Goal: Task Accomplishment & Management: Use online tool/utility

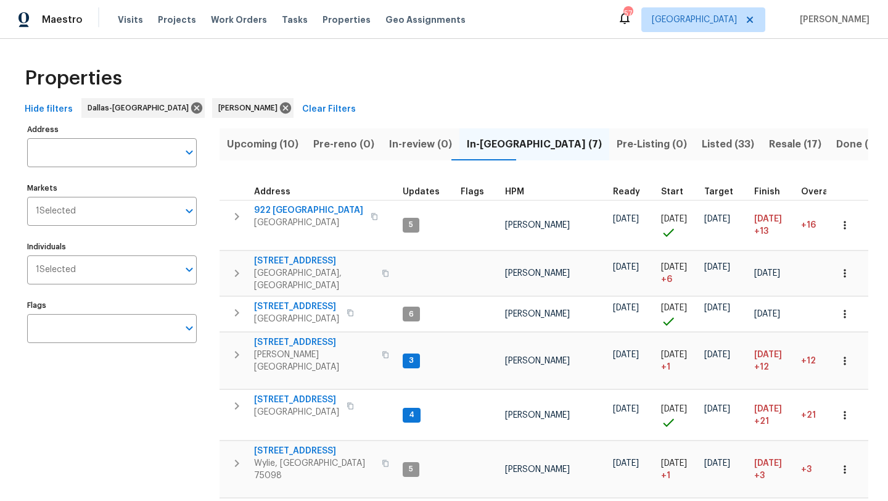
click at [250, 142] on span "Upcoming (10)" at bounding box center [263, 144] width 72 height 17
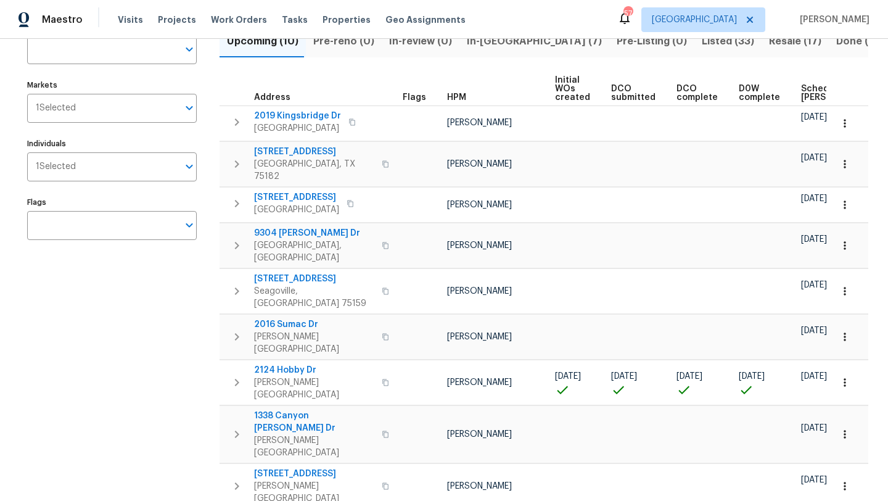
scroll to position [105, 0]
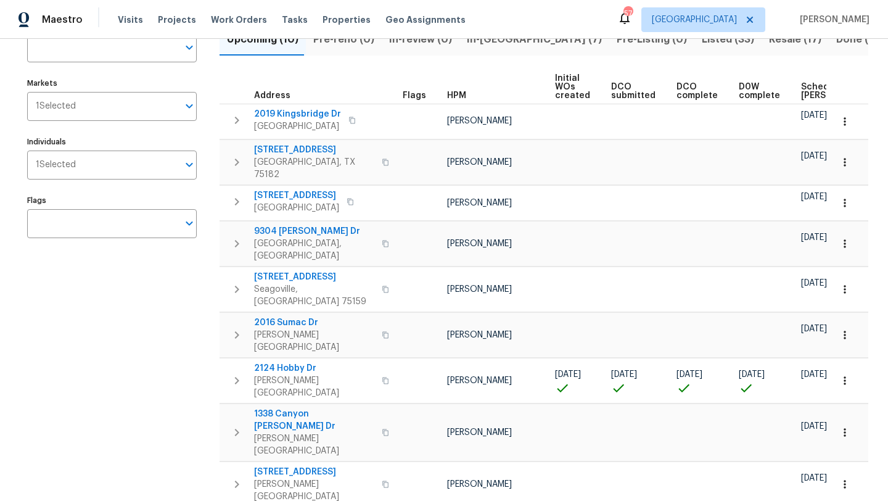
click at [803, 90] on span "Scheduled COE" at bounding box center [836, 91] width 70 height 17
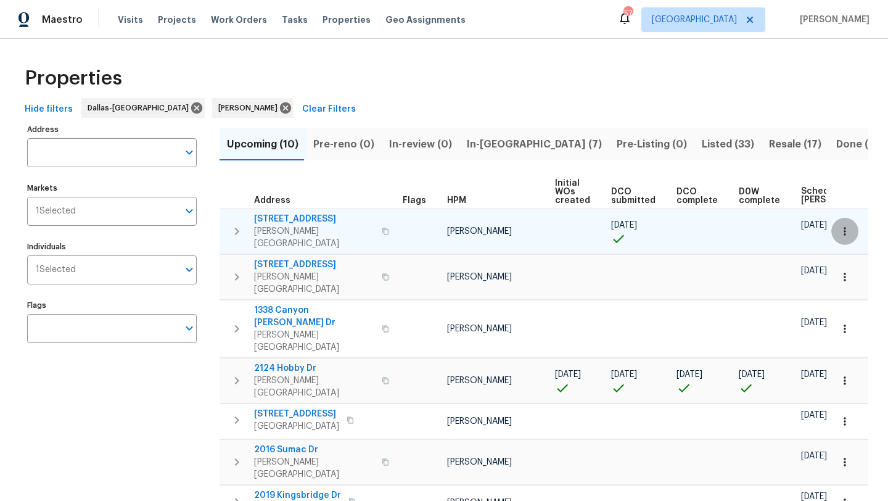
click at [843, 225] on icon "button" at bounding box center [845, 231] width 12 height 12
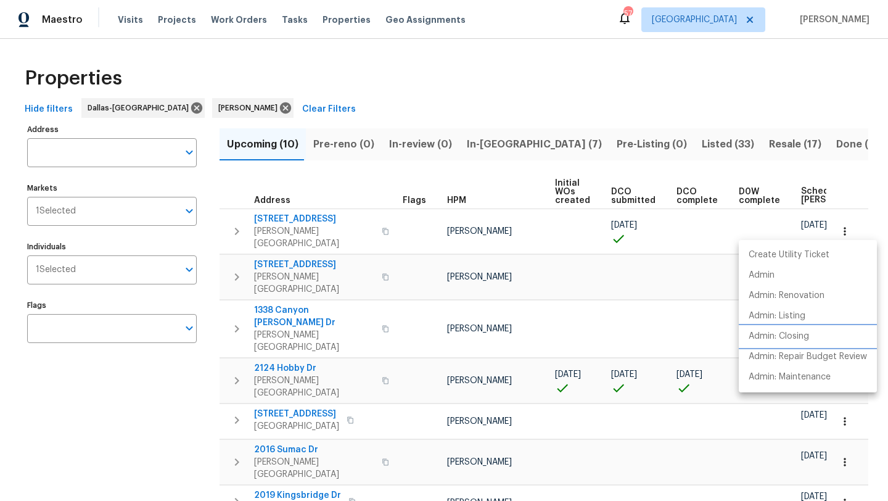
click at [793, 334] on p "Admin: Closing" at bounding box center [779, 336] width 60 height 13
click at [294, 219] on div at bounding box center [444, 250] width 888 height 501
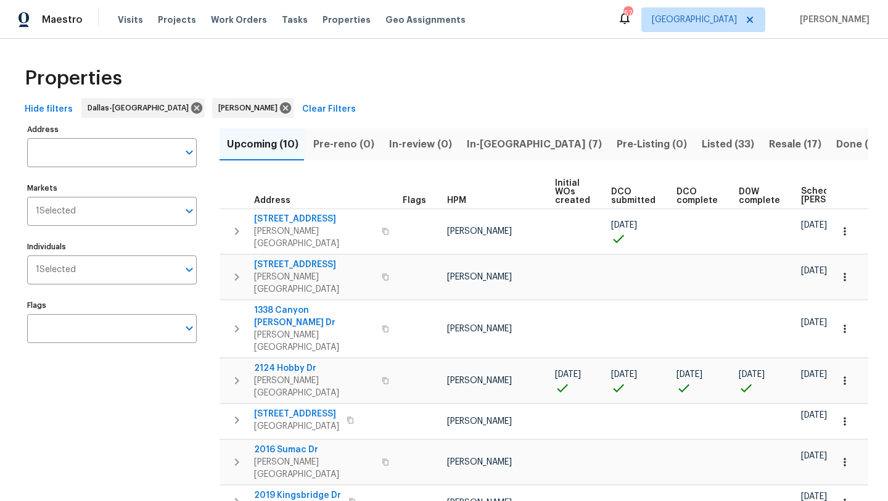
click at [294, 219] on span "414 Creekwood Ct" at bounding box center [314, 219] width 120 height 12
click at [471, 146] on span "In-reno (7)" at bounding box center [534, 144] width 135 height 17
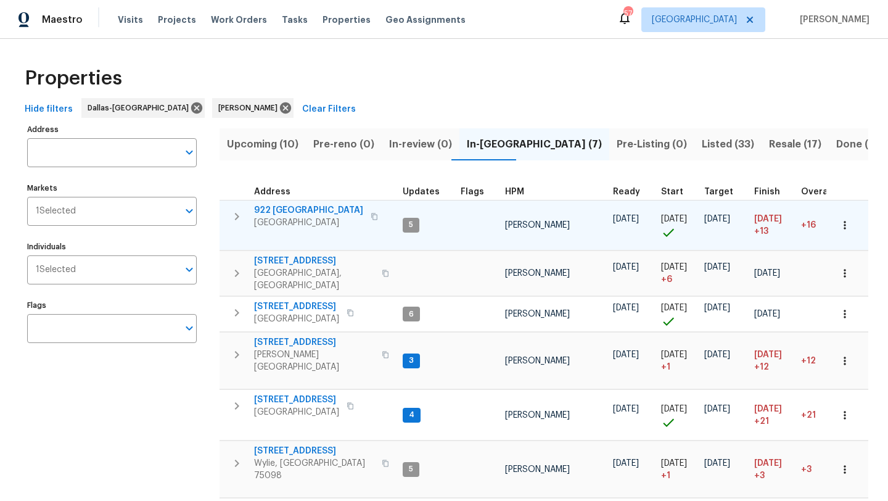
click at [281, 206] on span "922 Laguna Dr" at bounding box center [308, 210] width 109 height 12
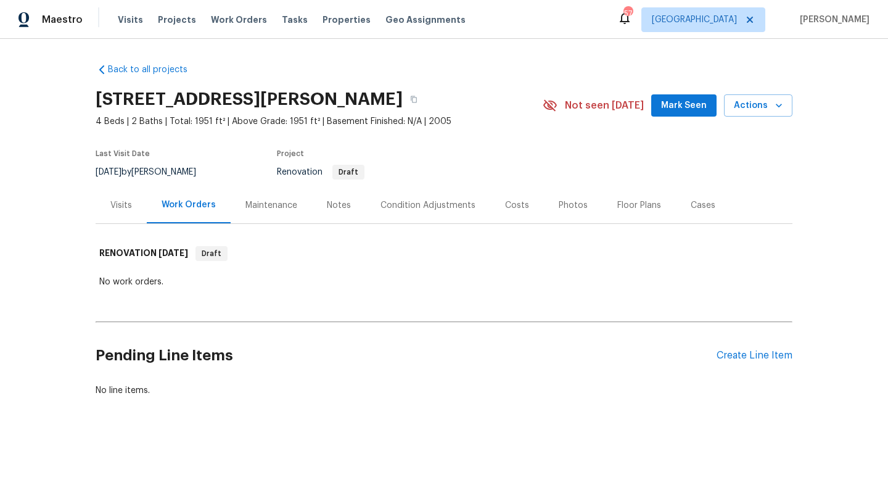
click at [508, 204] on div "Costs" at bounding box center [517, 205] width 24 height 12
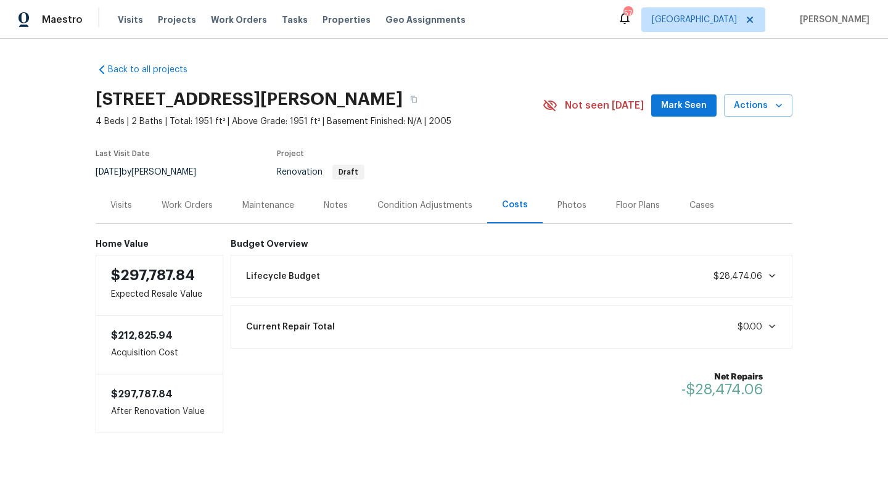
click at [403, 204] on div "Condition Adjustments" at bounding box center [425, 205] width 95 height 12
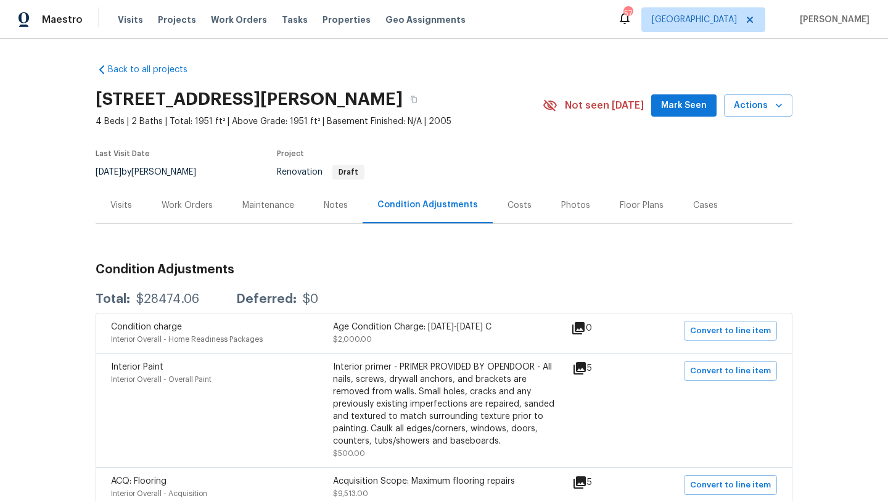
click at [123, 205] on div "Visits" at bounding box center [121, 205] width 22 height 12
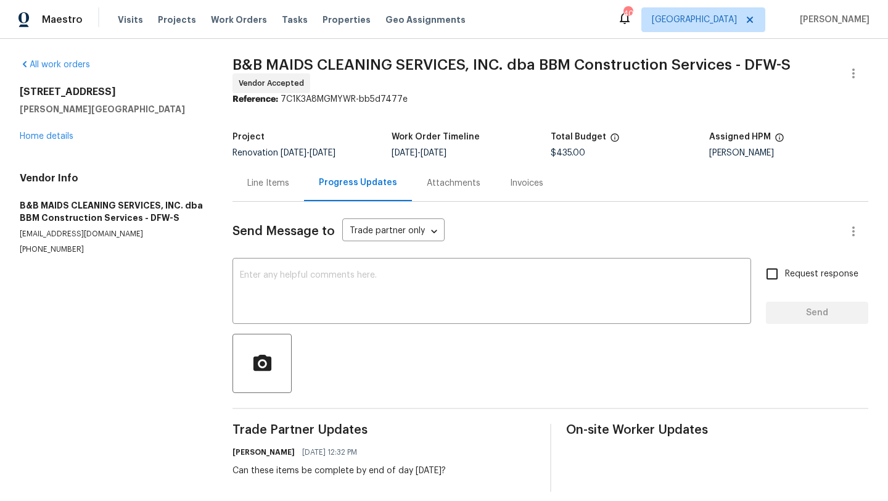
scroll to position [4, 0]
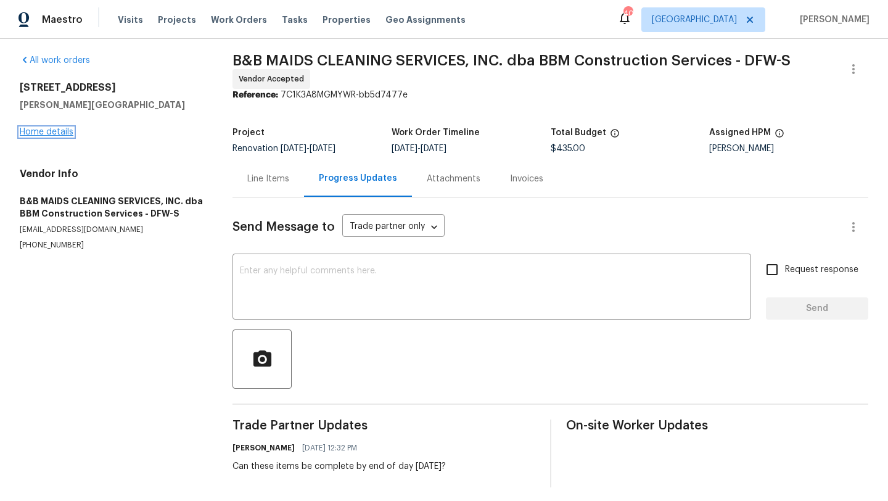
click at [68, 130] on link "Home details" at bounding box center [47, 132] width 54 height 9
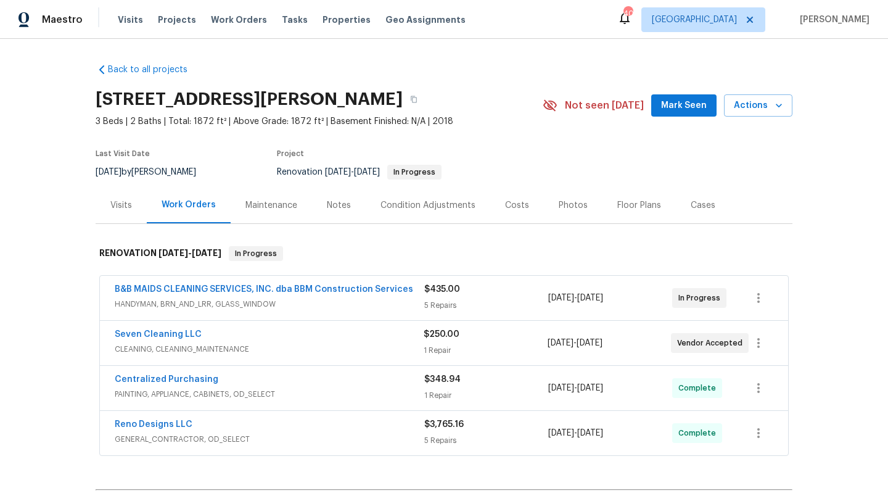
click at [273, 427] on div "Reno Designs LLC" at bounding box center [270, 425] width 310 height 15
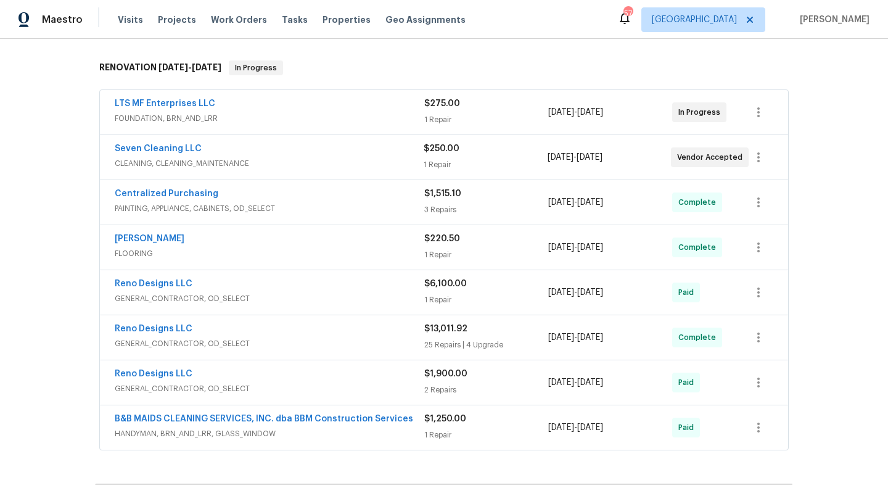
scroll to position [189, 0]
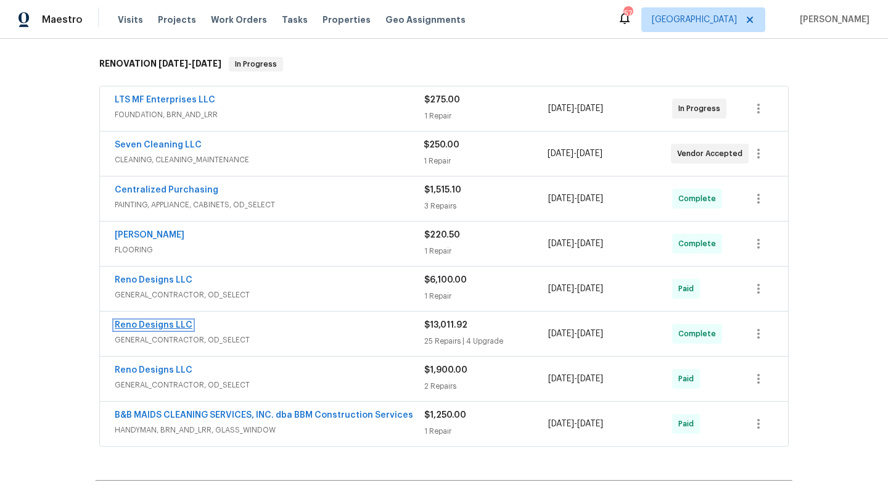
click at [173, 322] on link "Reno Designs LLC" at bounding box center [154, 325] width 78 height 9
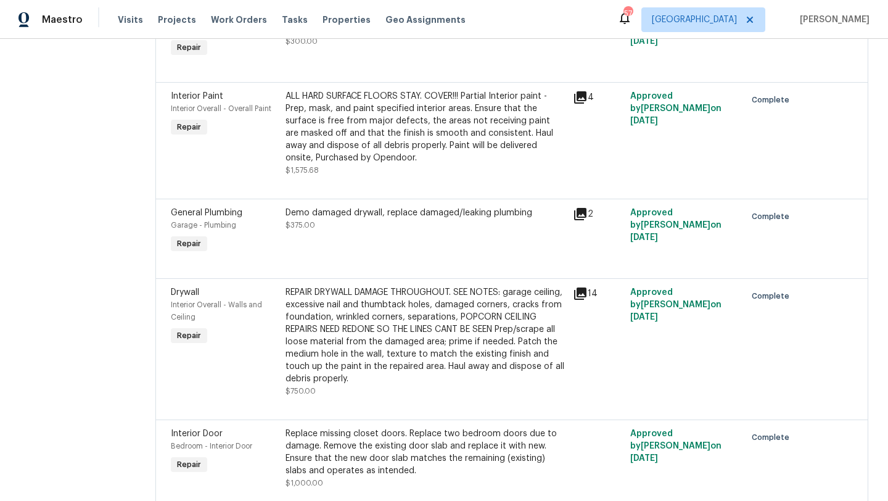
scroll to position [1962, 0]
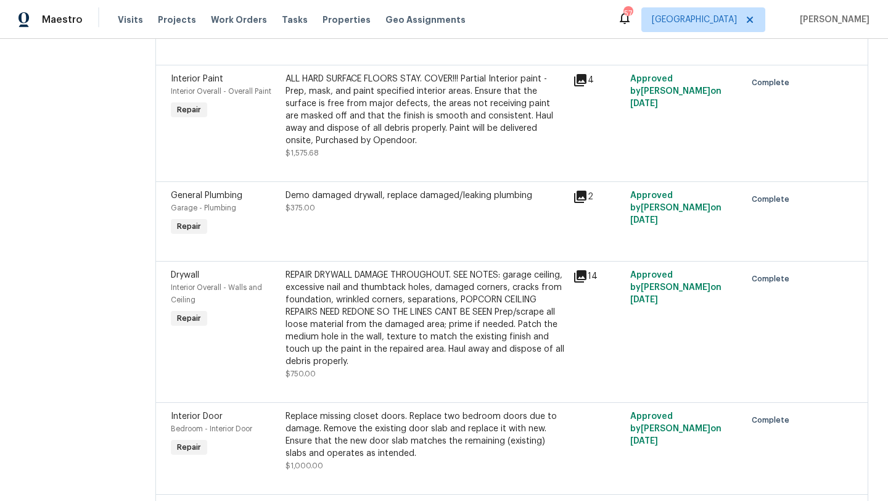
click at [361, 302] on div "REPAIR DRYWALL DAMAGE THROUGHOUT. SEE NOTES: garage ceiling, excessive nail and…" at bounding box center [426, 318] width 280 height 99
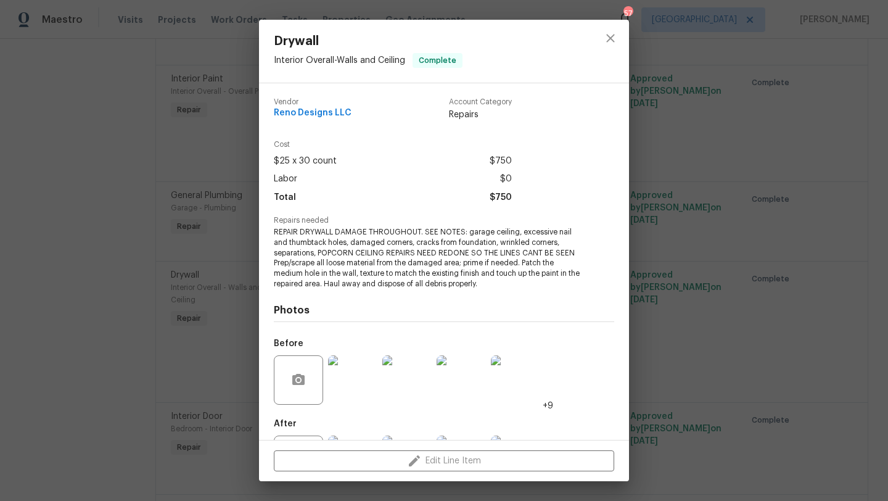
click at [360, 377] on img at bounding box center [352, 379] width 49 height 49
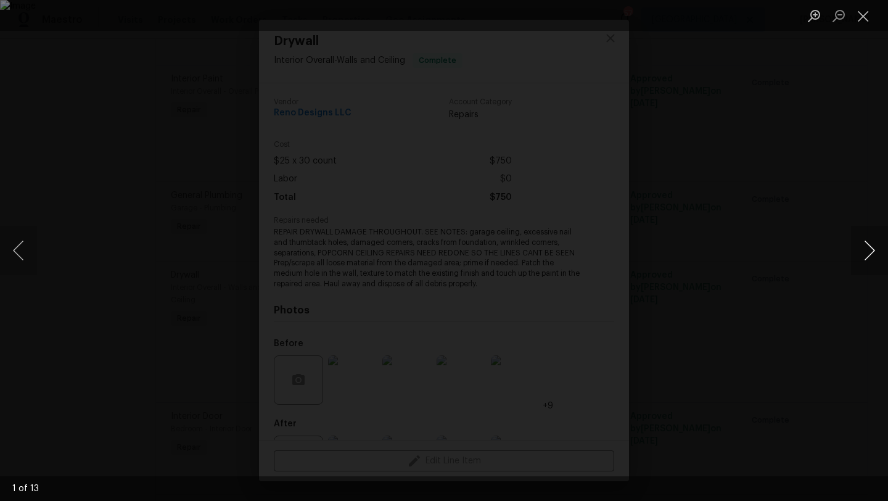
click at [865, 246] on button "Next image" at bounding box center [869, 250] width 37 height 49
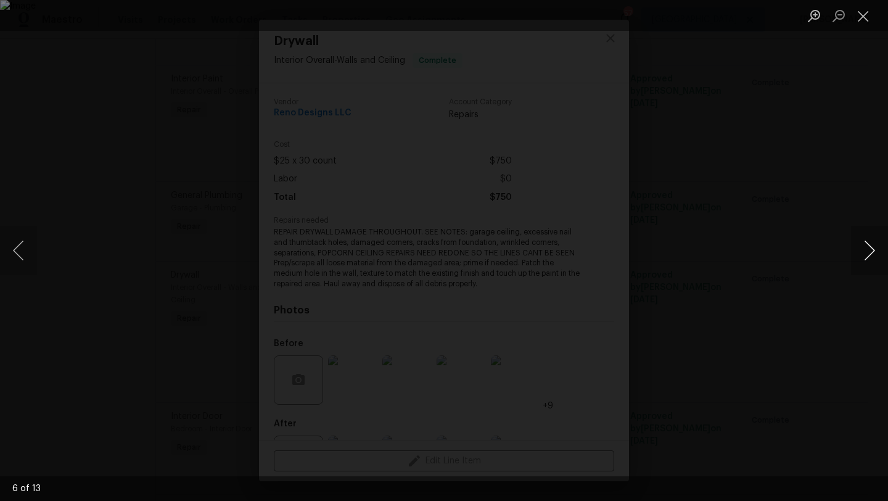
click at [865, 246] on button "Next image" at bounding box center [869, 250] width 37 height 49
click at [870, 247] on button "Next image" at bounding box center [869, 250] width 37 height 49
click at [21, 251] on button "Previous image" at bounding box center [18, 250] width 37 height 49
click at [863, 15] on button "Close lightbox" at bounding box center [863, 16] width 25 height 22
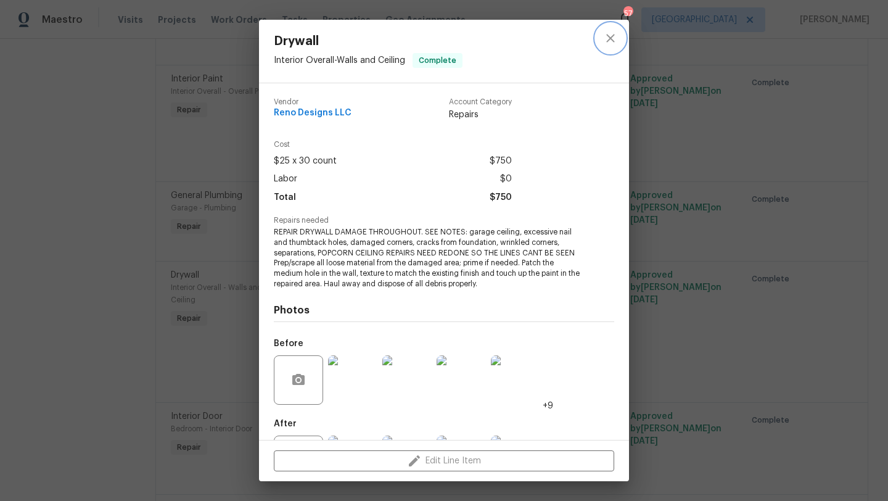
click at [609, 37] on icon "close" at bounding box center [610, 38] width 8 height 8
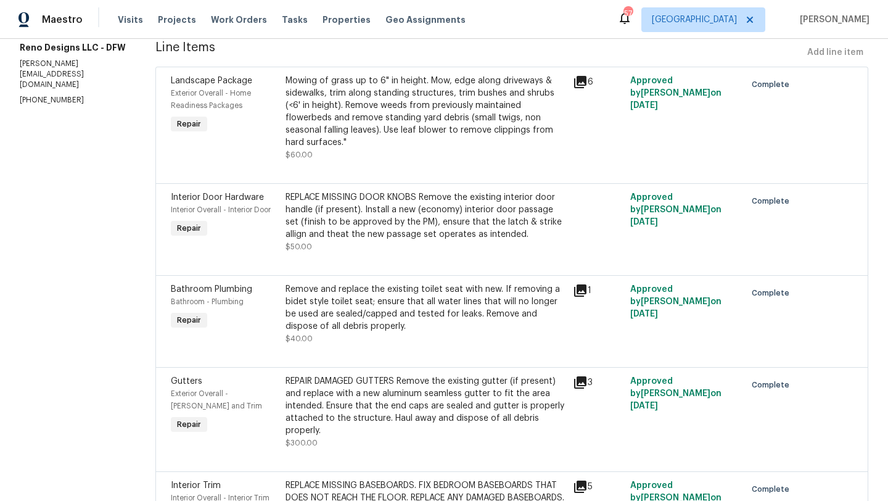
scroll to position [0, 0]
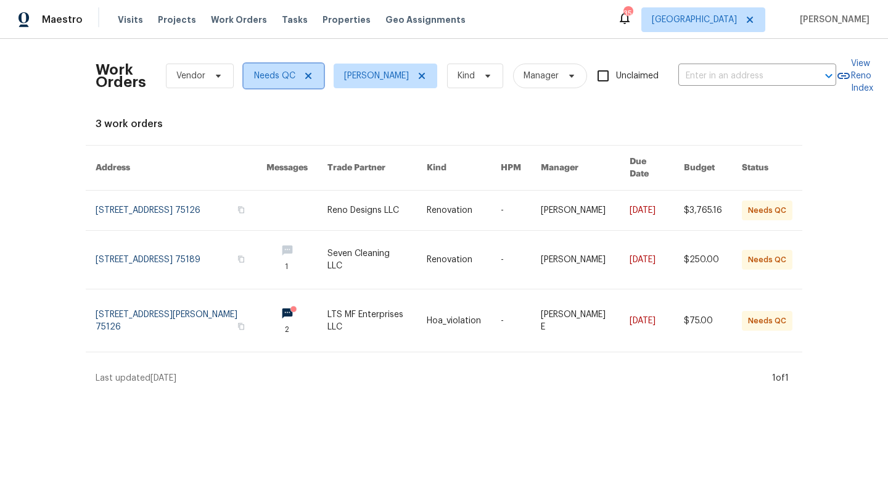
click at [311, 80] on icon at bounding box center [308, 76] width 10 height 10
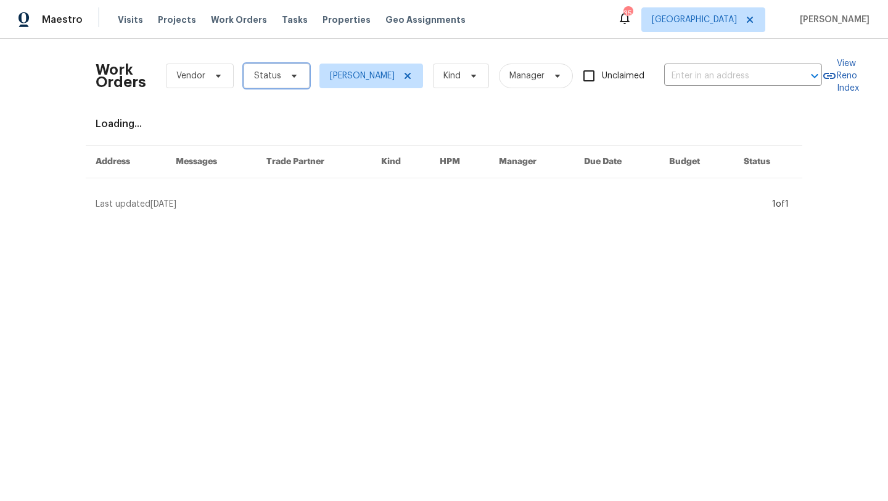
click at [286, 78] on span at bounding box center [293, 76] width 14 height 10
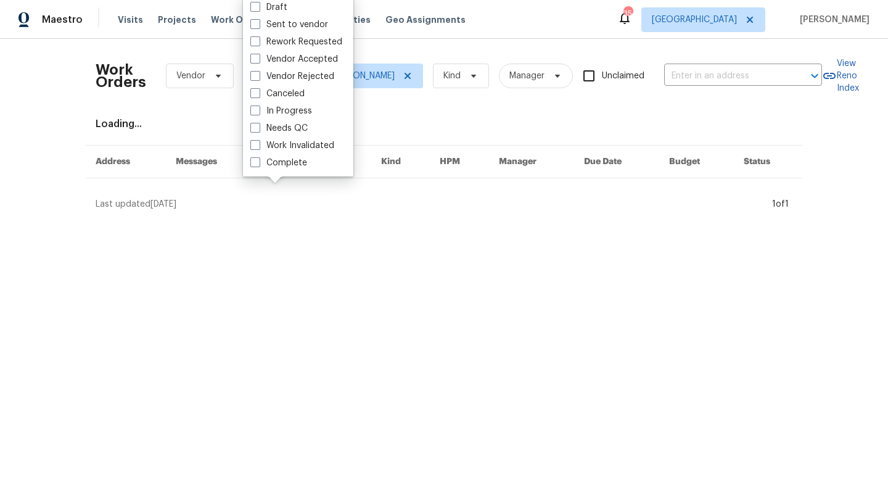
click at [208, 113] on div "Work Orders Vendor Status [PERSON_NAME] Kind Manager Unclaimed ​ View Reno Inde…" at bounding box center [444, 130] width 697 height 162
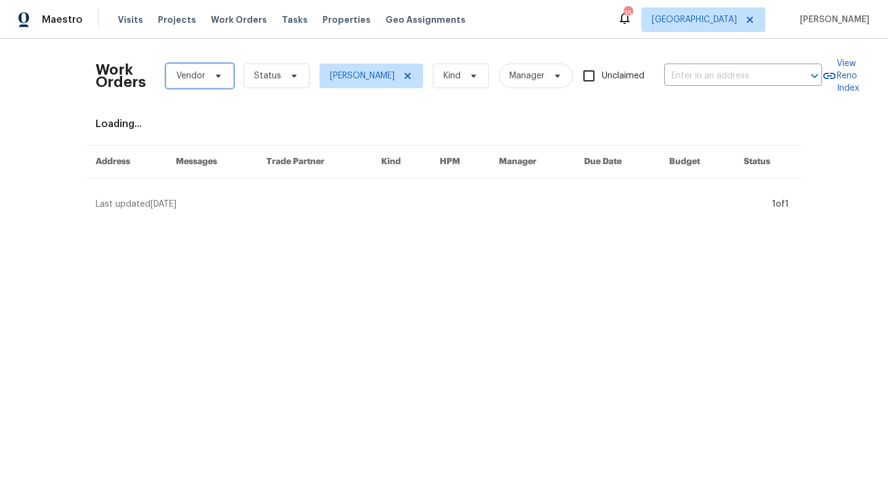
click at [203, 78] on span "Vendor" at bounding box center [190, 76] width 29 height 12
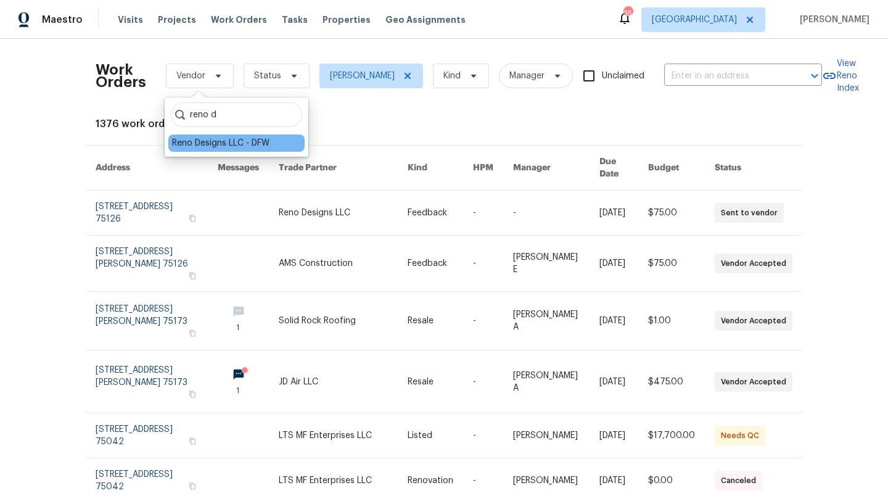
type input "reno d"
click at [196, 149] on div "Reno Designs LLC - DFW" at bounding box center [220, 143] width 97 height 12
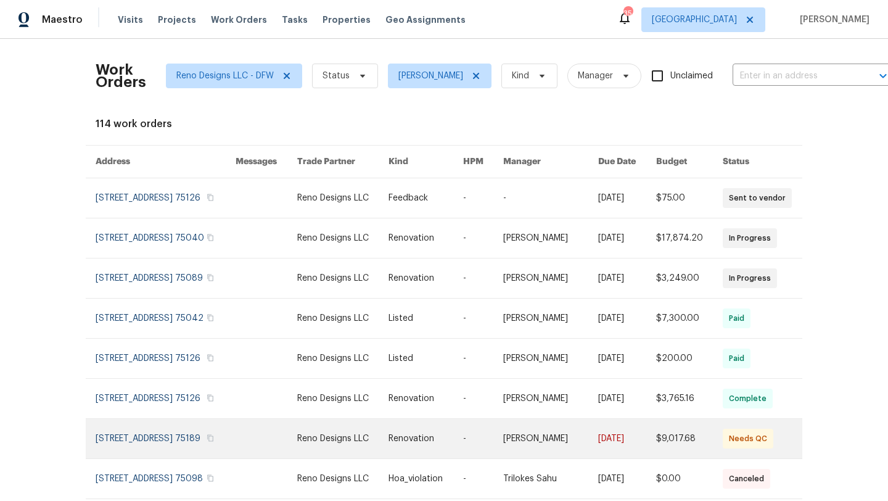
click at [169, 458] on link at bounding box center [166, 438] width 140 height 39
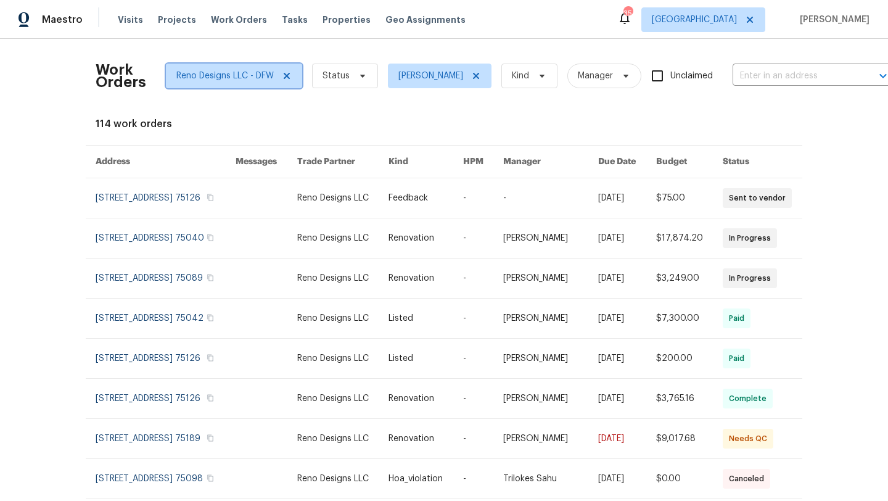
click at [289, 75] on icon at bounding box center [287, 76] width 10 height 10
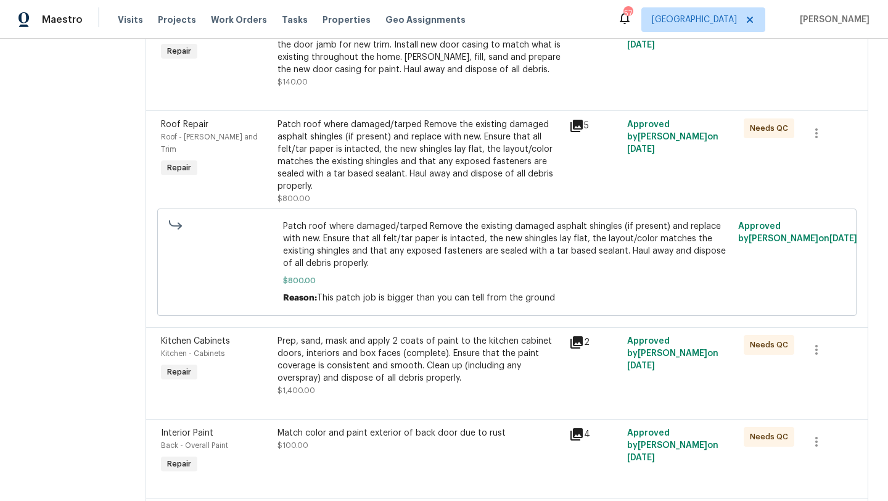
scroll to position [2290, 0]
click at [364, 146] on div "Patch roof where damaged/tarped Remove the existing damaged asphalt shingles (i…" at bounding box center [420, 157] width 284 height 74
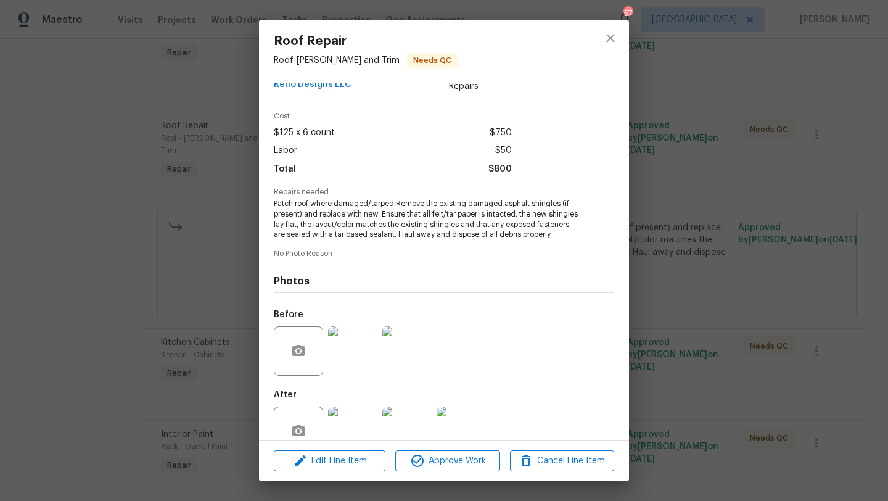
scroll to position [57, 0]
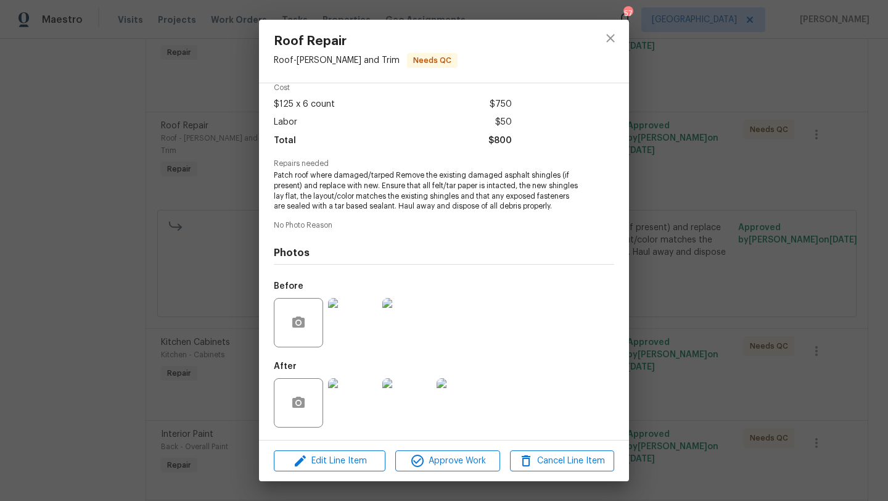
click at [349, 392] on img at bounding box center [352, 402] width 49 height 49
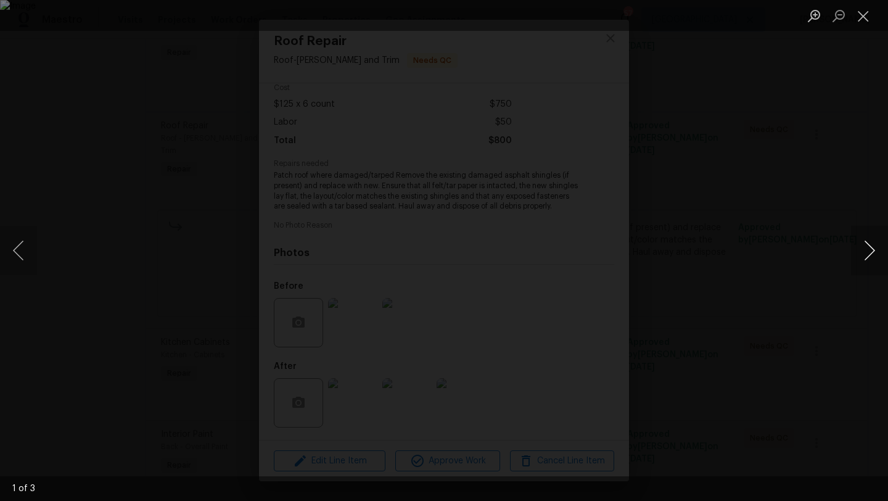
click at [873, 249] on button "Next image" at bounding box center [869, 250] width 37 height 49
click at [861, 14] on button "Close lightbox" at bounding box center [863, 16] width 25 height 22
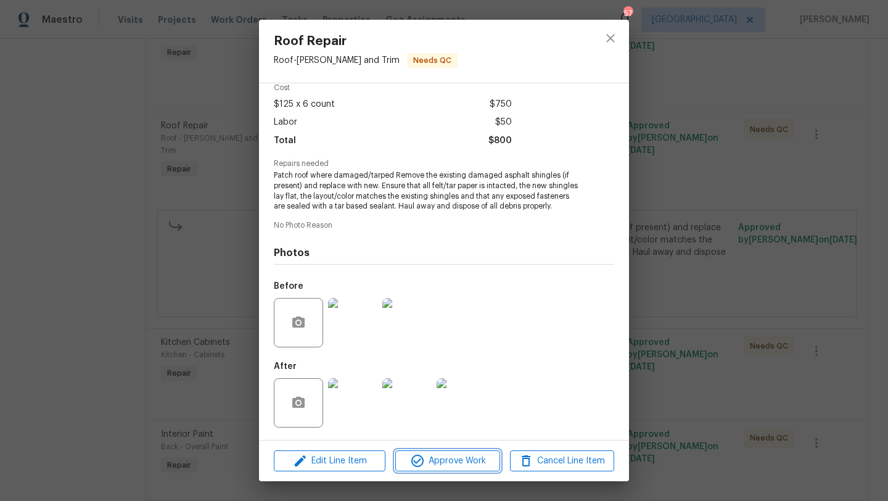
click at [447, 453] on span "Approve Work" at bounding box center [447, 460] width 97 height 15
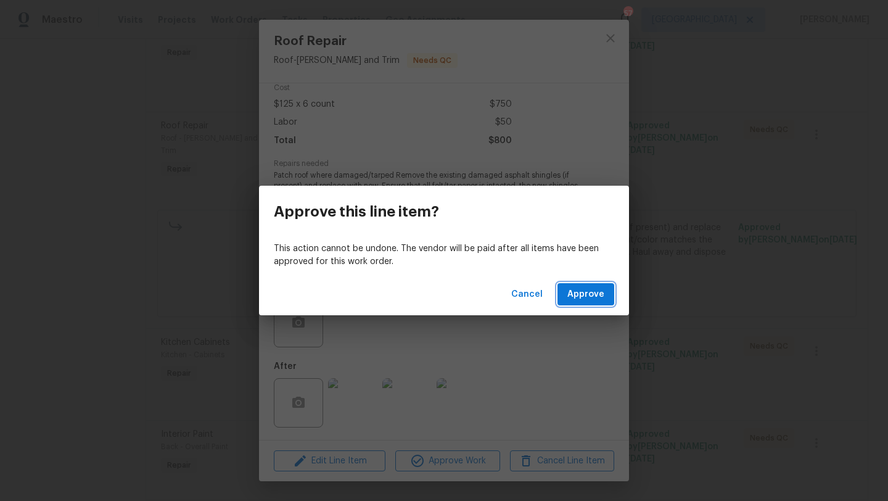
click at [570, 294] on span "Approve" at bounding box center [585, 294] width 37 height 15
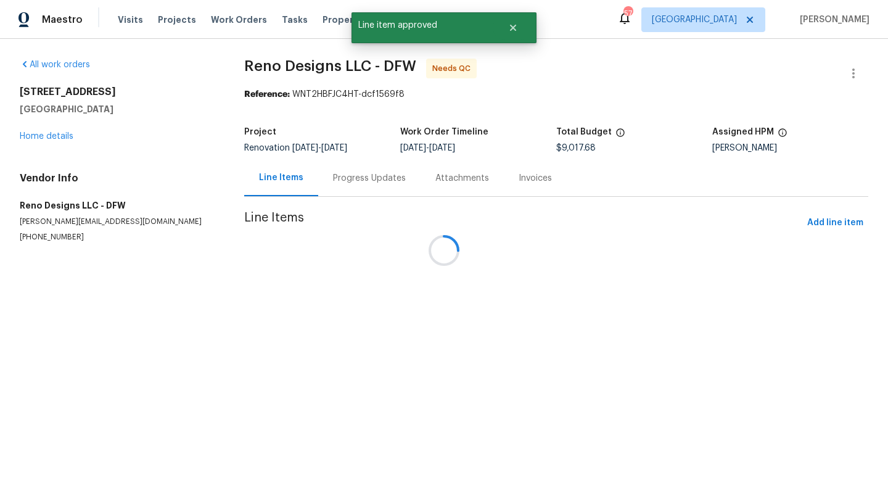
scroll to position [0, 0]
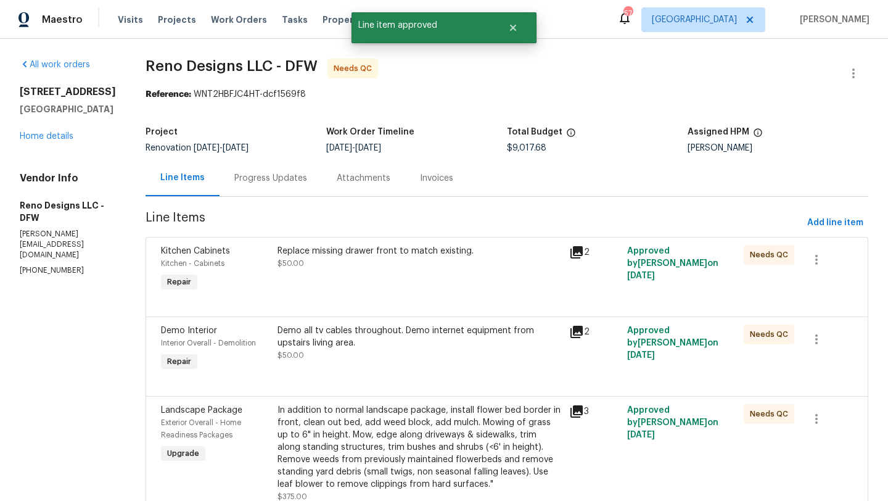
click at [476, 265] on div "Replace missing drawer front to match existing. $50.00" at bounding box center [420, 257] width 284 height 25
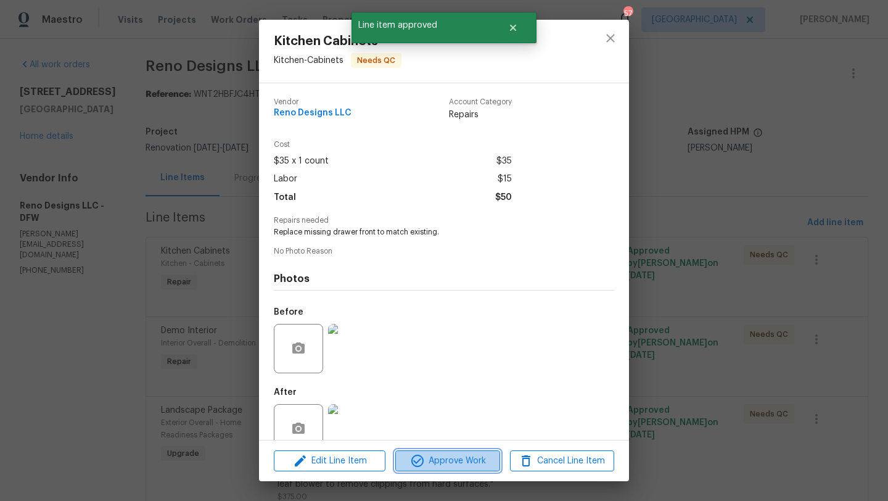
click at [471, 456] on span "Approve Work" at bounding box center [447, 460] width 97 height 15
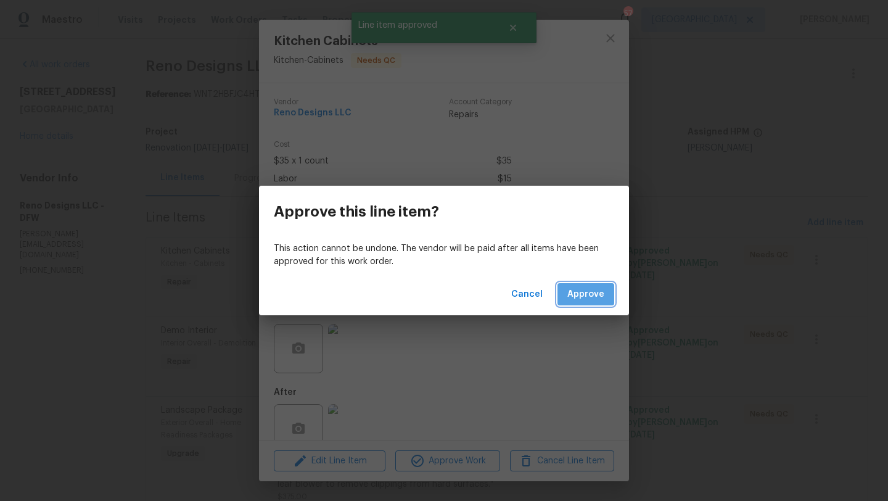
click at [591, 295] on span "Approve" at bounding box center [585, 294] width 37 height 15
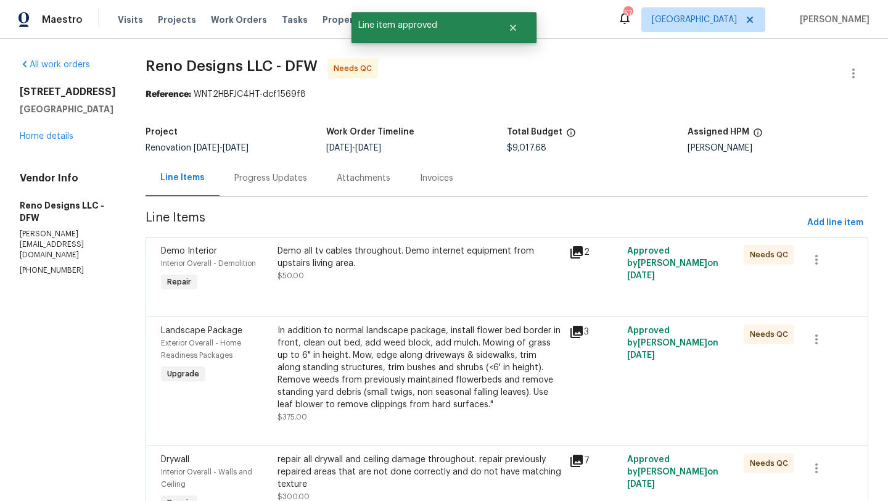
click at [447, 272] on div "Demo all tv cables throughout. Demo internet equipment from upstairs living are…" at bounding box center [420, 263] width 284 height 37
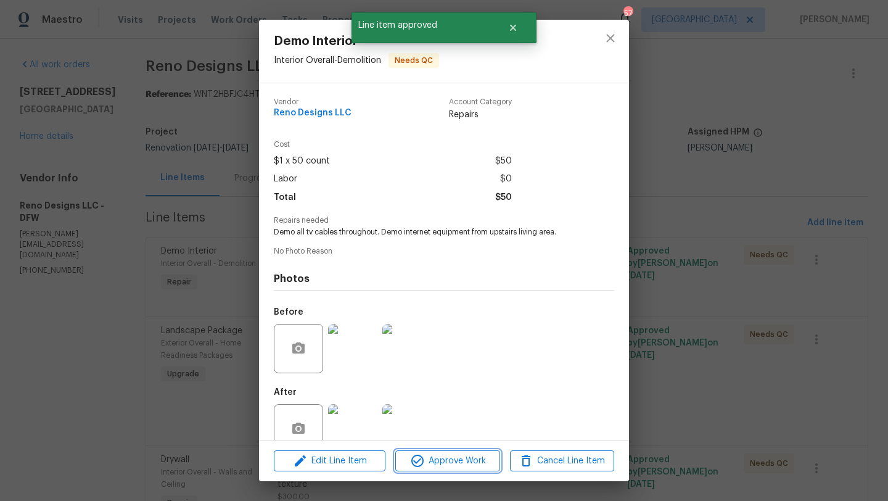
click at [464, 455] on span "Approve Work" at bounding box center [447, 460] width 97 height 15
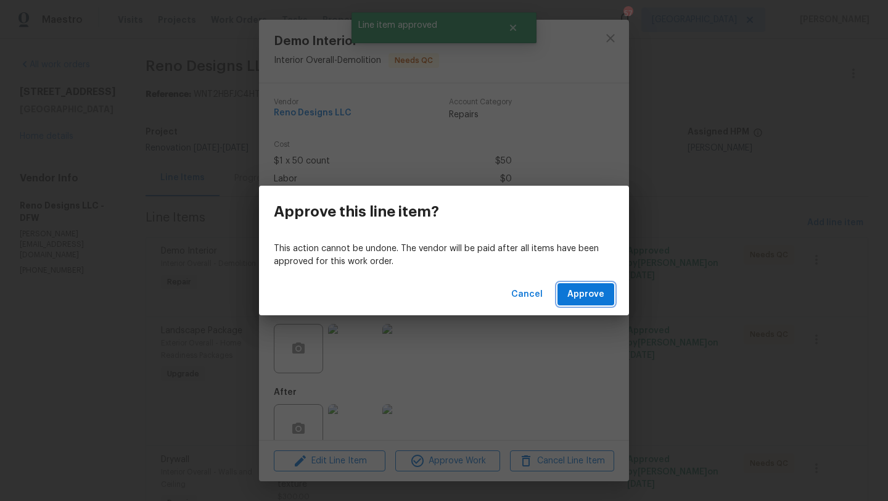
click at [562, 297] on button "Approve" at bounding box center [586, 294] width 57 height 23
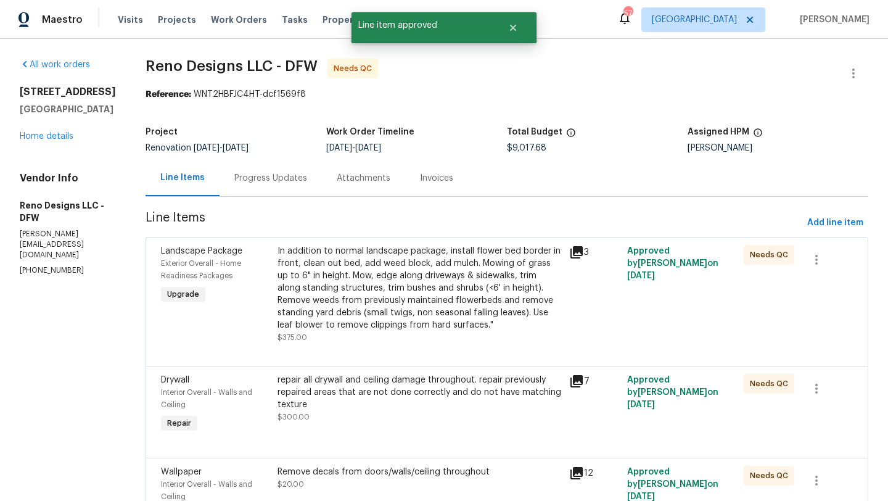
click at [452, 284] on div "In addition to normal landscape package, install flower bed border in front, cl…" at bounding box center [420, 288] width 284 height 86
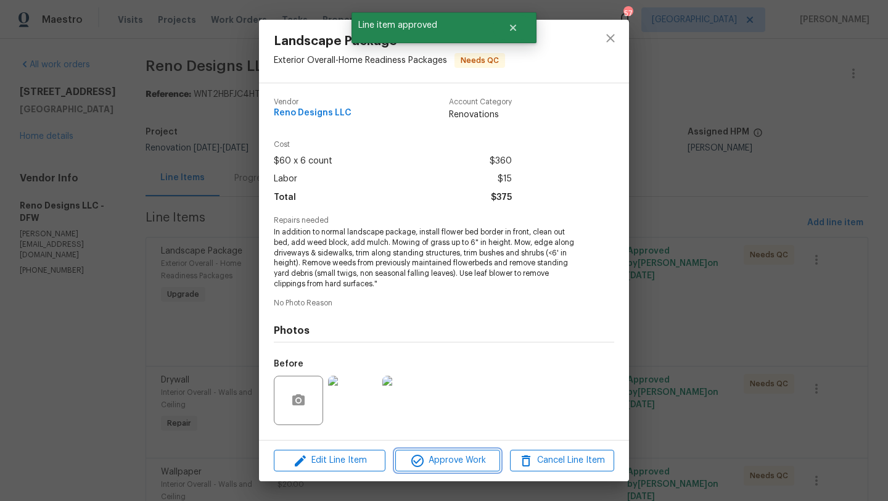
click at [456, 468] on button "Approve Work" at bounding box center [447, 461] width 104 height 22
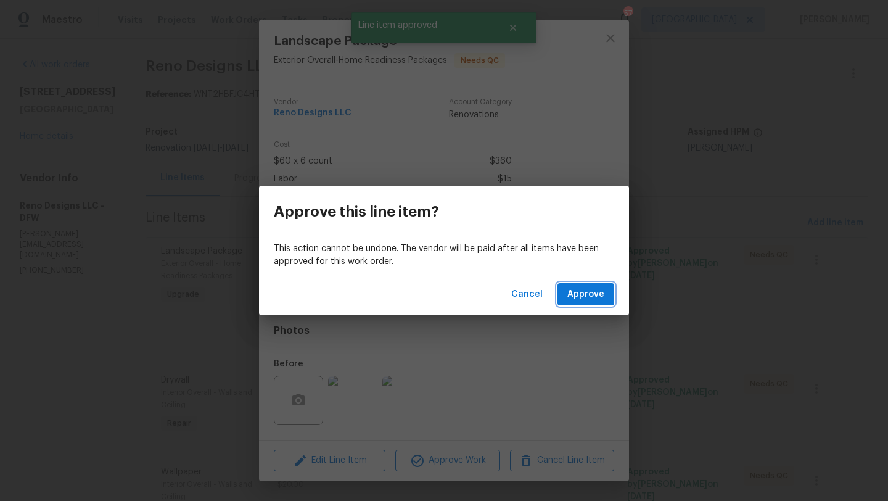
click at [580, 305] on button "Approve" at bounding box center [586, 294] width 57 height 23
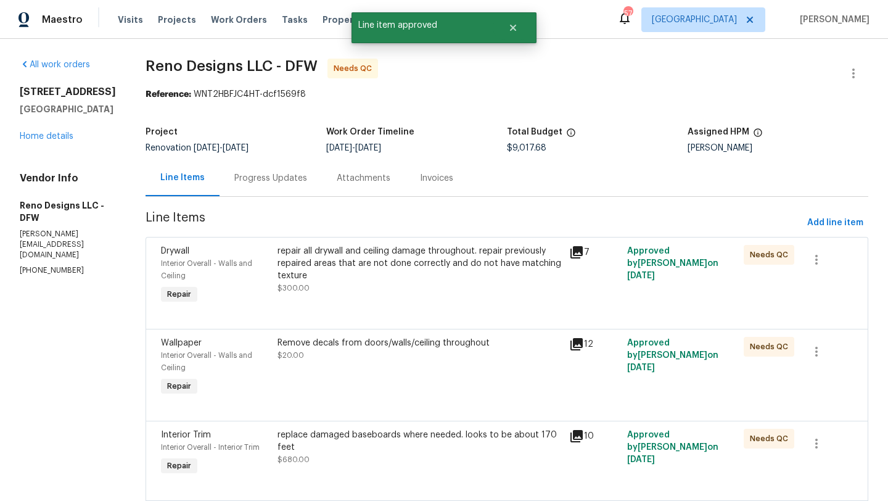
click at [452, 270] on div "repair all drywall and ceiling damage throughout. repair previously repaired ar…" at bounding box center [420, 263] width 284 height 37
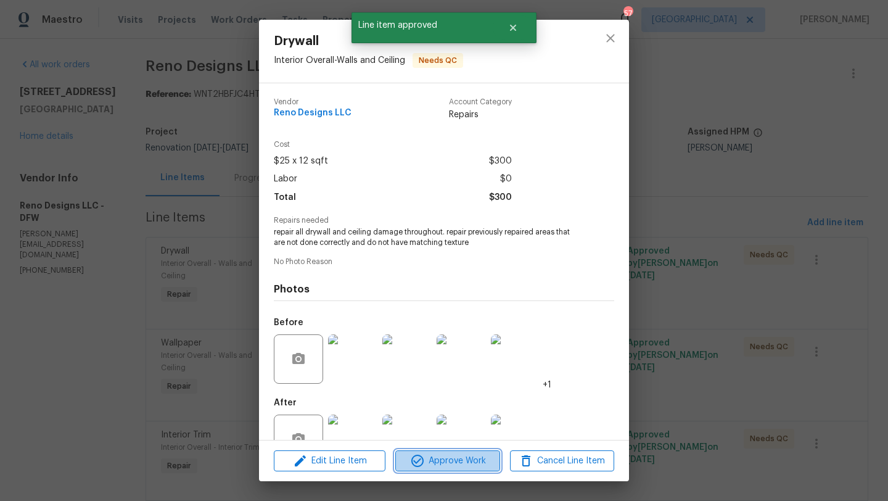
click at [439, 460] on span "Approve Work" at bounding box center [447, 460] width 97 height 15
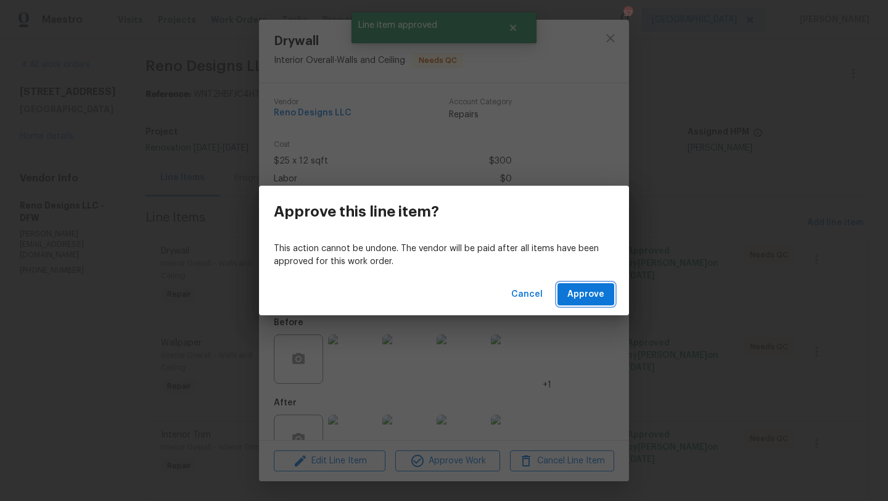
click at [572, 296] on span "Approve" at bounding box center [585, 294] width 37 height 15
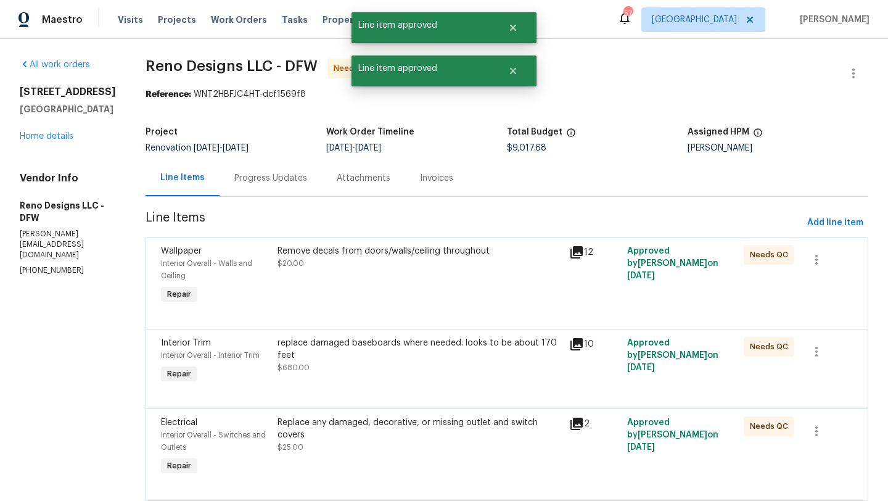
click at [415, 269] on div "Remove decals from doors/walls/ceiling throughout $20.00" at bounding box center [420, 257] width 284 height 25
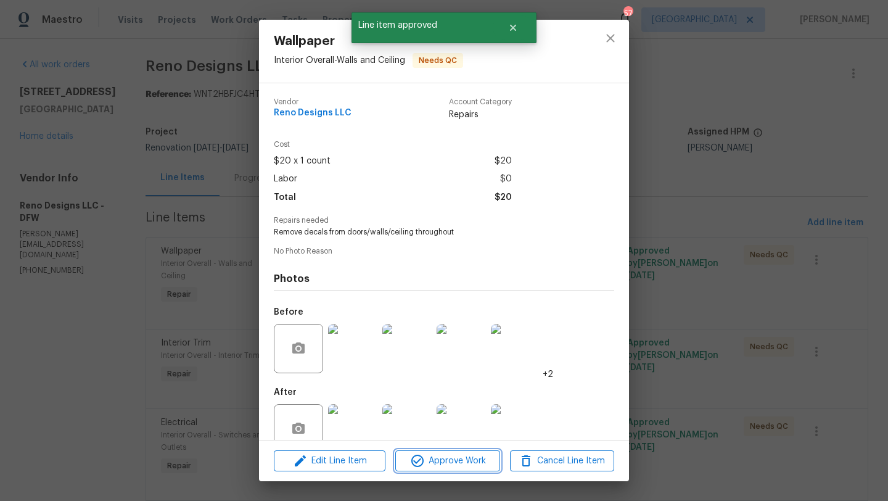
click at [437, 457] on span "Approve Work" at bounding box center [447, 460] width 97 height 15
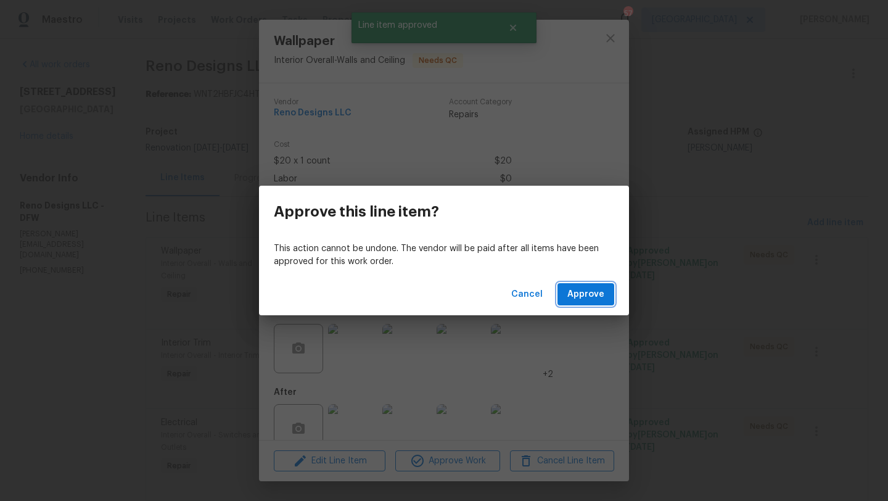
click at [580, 289] on span "Approve" at bounding box center [585, 294] width 37 height 15
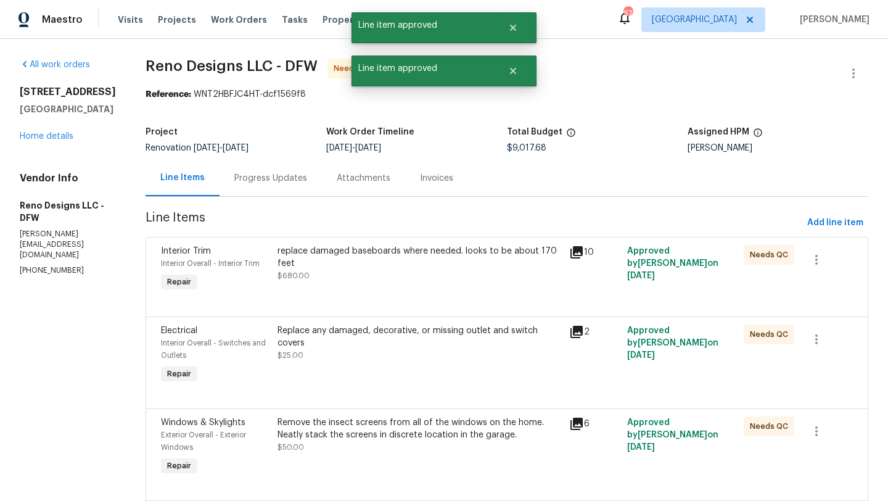
click at [426, 259] on div "replace damaged baseboards where needed. looks to be about 170 feet" at bounding box center [420, 257] width 284 height 25
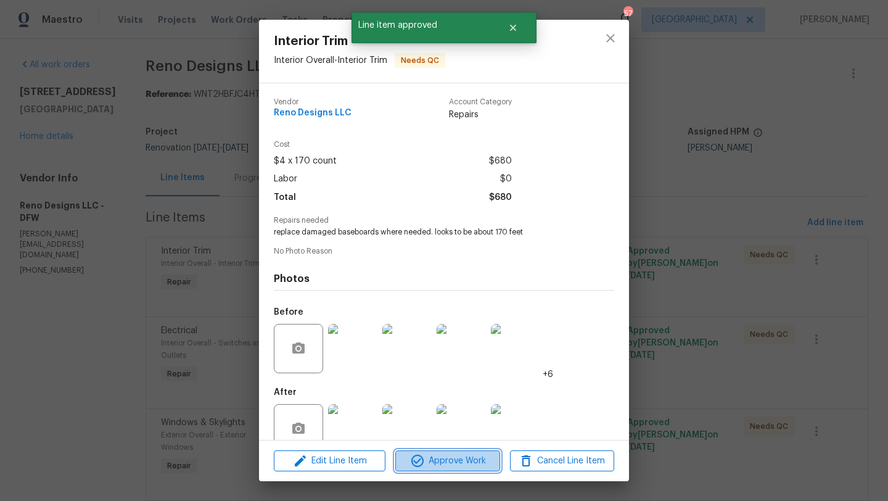
click at [452, 455] on span "Approve Work" at bounding box center [447, 460] width 97 height 15
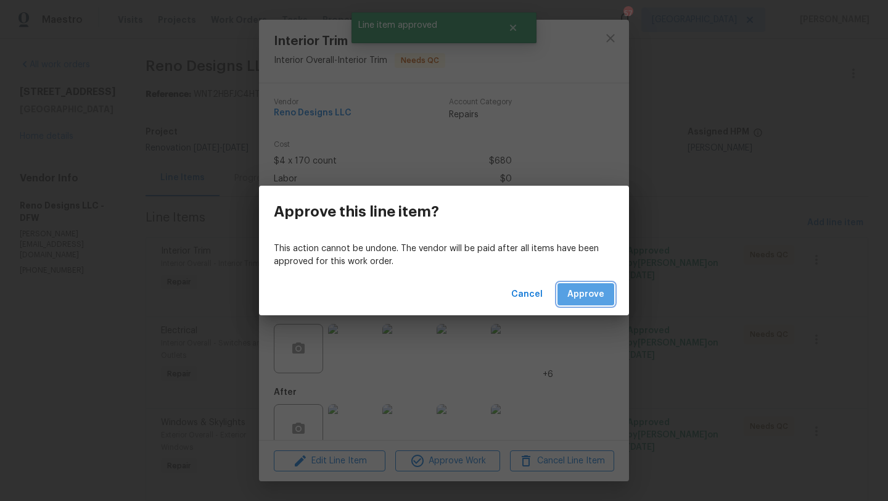
click at [582, 289] on span "Approve" at bounding box center [585, 294] width 37 height 15
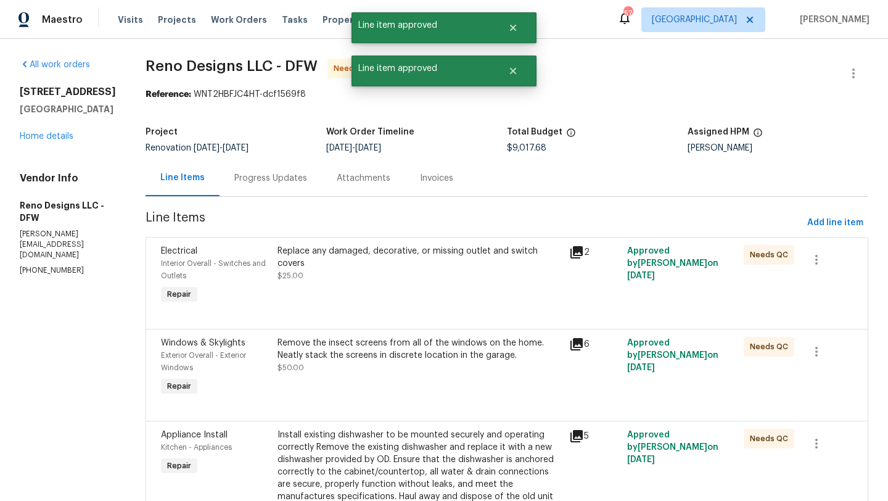
click at [426, 267] on div "Replace any damaged, decorative, or missing outlet and switch covers $25.00" at bounding box center [420, 263] width 284 height 37
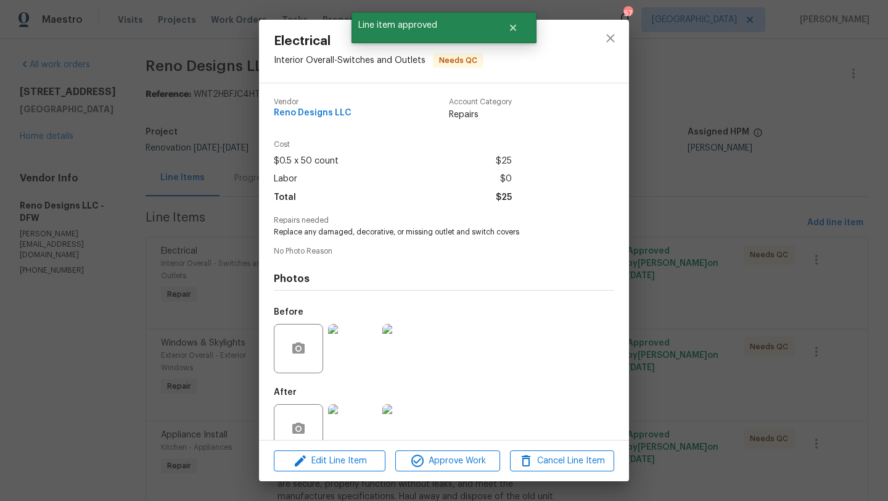
click at [448, 473] on div "Edit Line Item Approve Work Cancel Line Item" at bounding box center [444, 460] width 370 height 41
click at [449, 455] on span "Approve Work" at bounding box center [447, 460] width 97 height 15
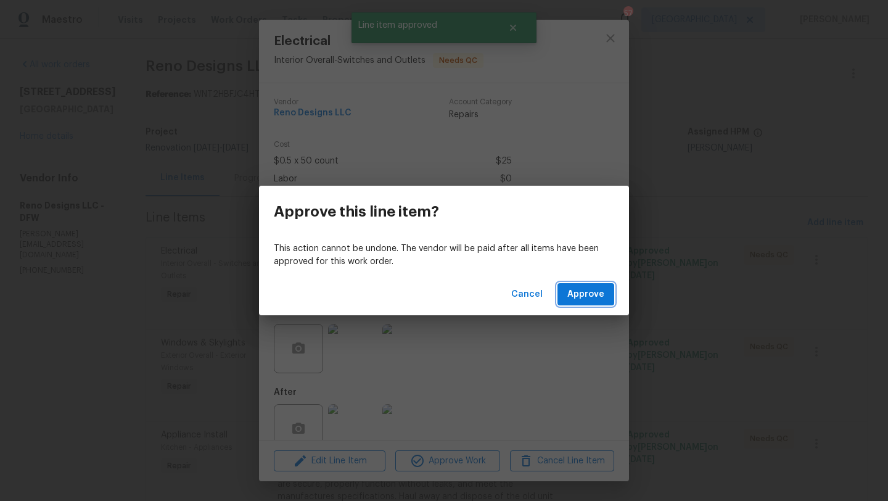
click at [584, 302] on button "Approve" at bounding box center [586, 294] width 57 height 23
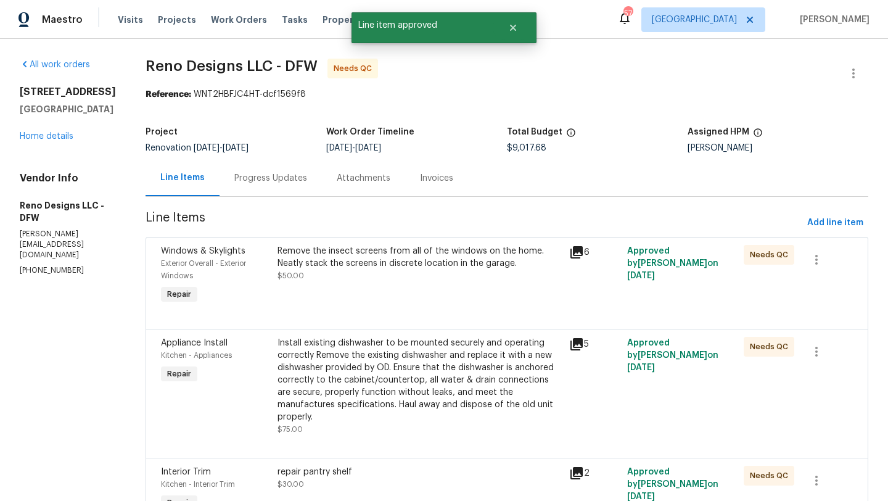
click at [467, 266] on div "Remove the insect screens from all of the windows on the home. Neatly stack the…" at bounding box center [420, 257] width 284 height 25
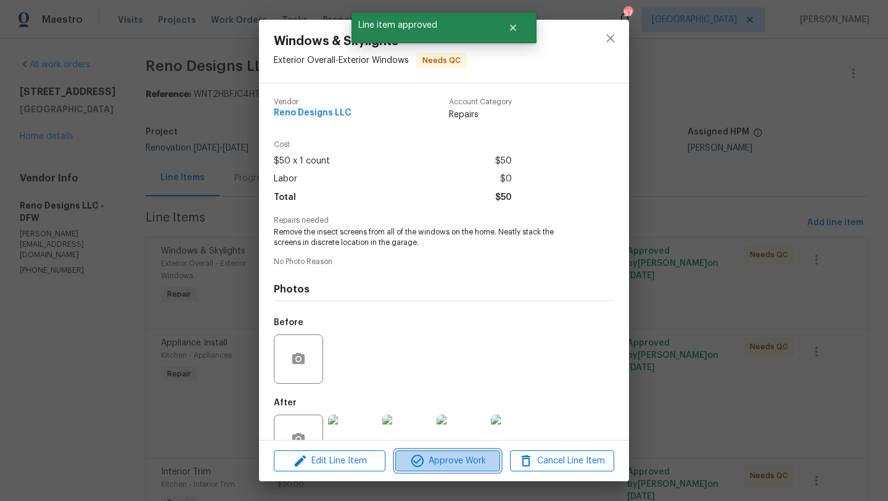
click at [466, 454] on span "Approve Work" at bounding box center [447, 460] width 97 height 15
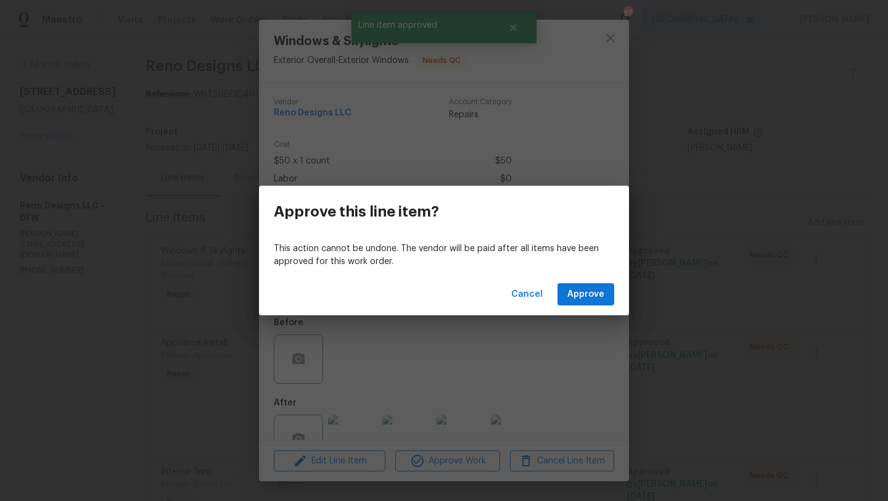
click at [589, 280] on div "Cancel Approve" at bounding box center [444, 294] width 370 height 43
click at [584, 295] on span "Approve" at bounding box center [585, 294] width 37 height 15
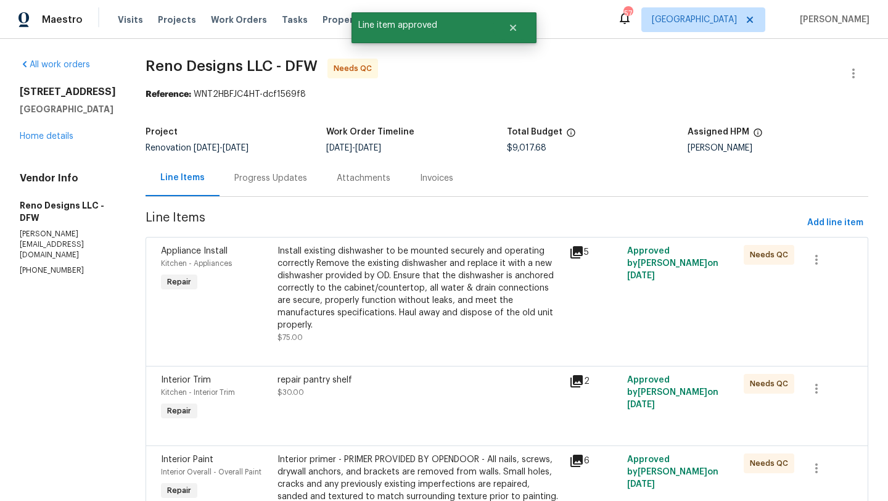
click at [378, 273] on div "Install existing dishwasher to be mounted securely and operating correctly Remo…" at bounding box center [420, 288] width 284 height 86
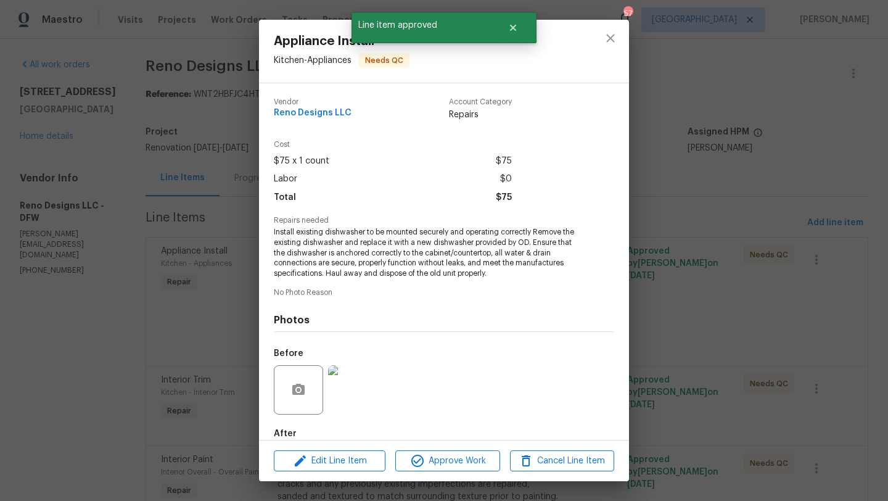
click at [429, 445] on div "Edit Line Item Approve Work Cancel Line Item" at bounding box center [444, 460] width 370 height 41
click at [429, 451] on button "Approve Work" at bounding box center [447, 461] width 104 height 22
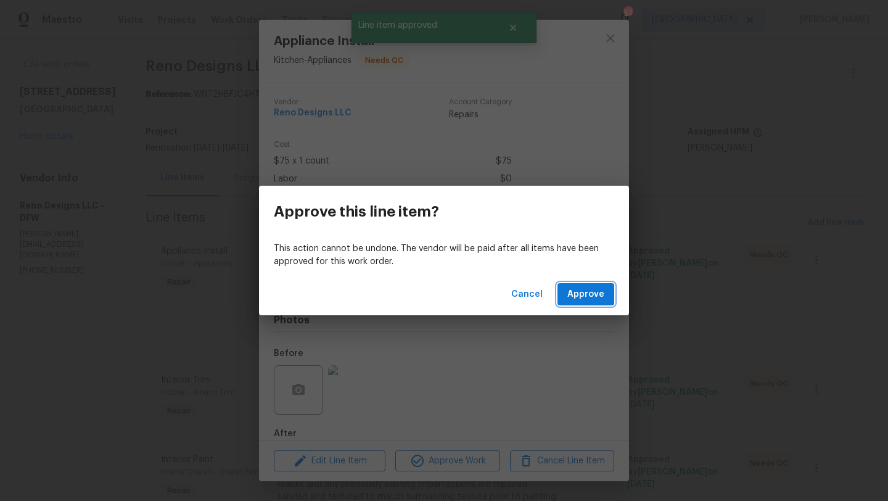
click at [578, 300] on span "Approve" at bounding box center [585, 294] width 37 height 15
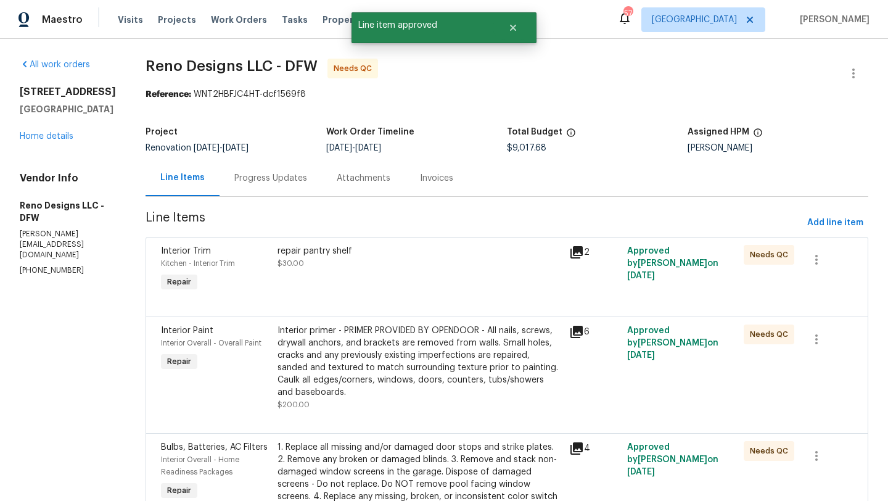
click at [448, 287] on div "repair pantry shelf $30.00" at bounding box center [420, 269] width 292 height 57
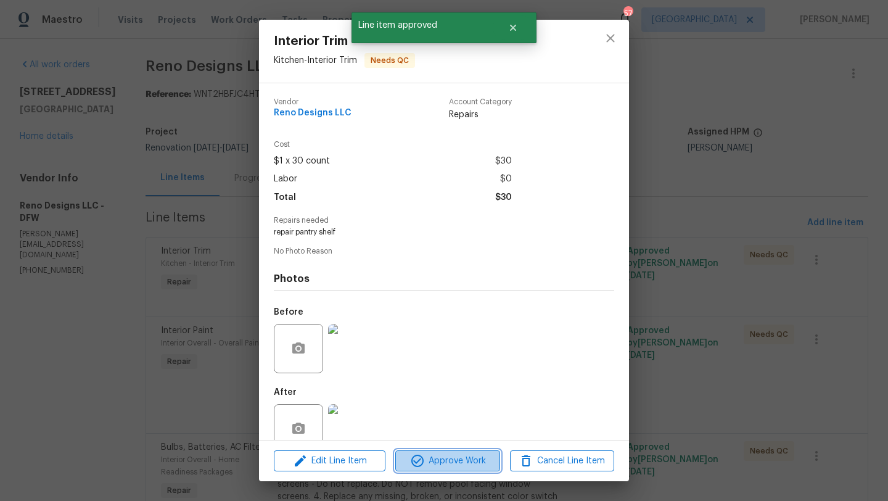
click at [471, 459] on span "Approve Work" at bounding box center [447, 460] width 97 height 15
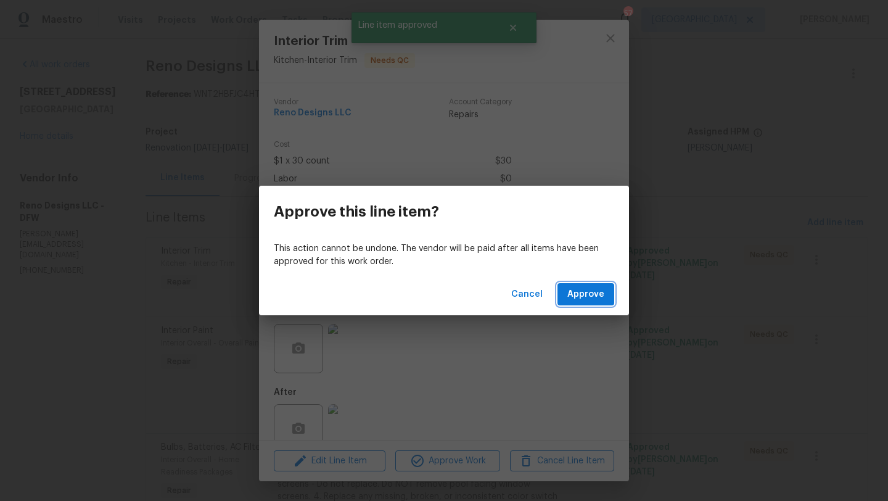
click at [577, 283] on button "Approve" at bounding box center [586, 294] width 57 height 23
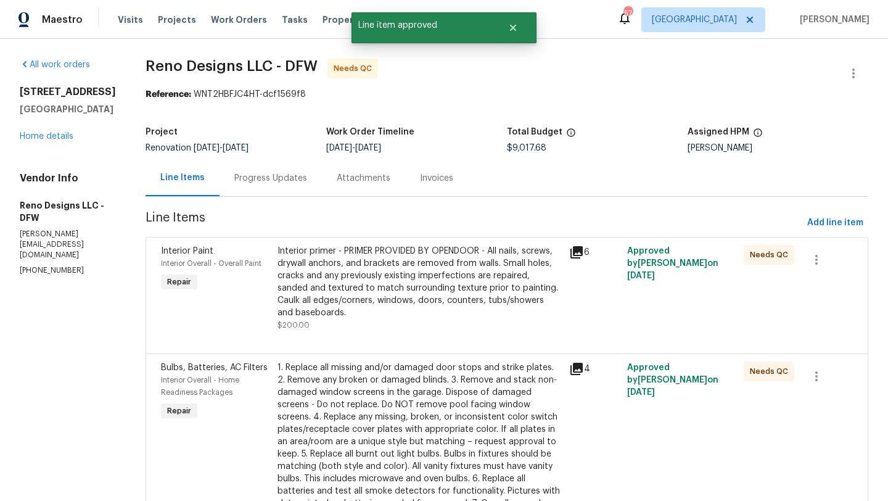
click at [458, 297] on div "Interior primer - PRIMER PROVIDED BY OPENDOOR - All nails, screws, drywall anch…" at bounding box center [420, 282] width 284 height 74
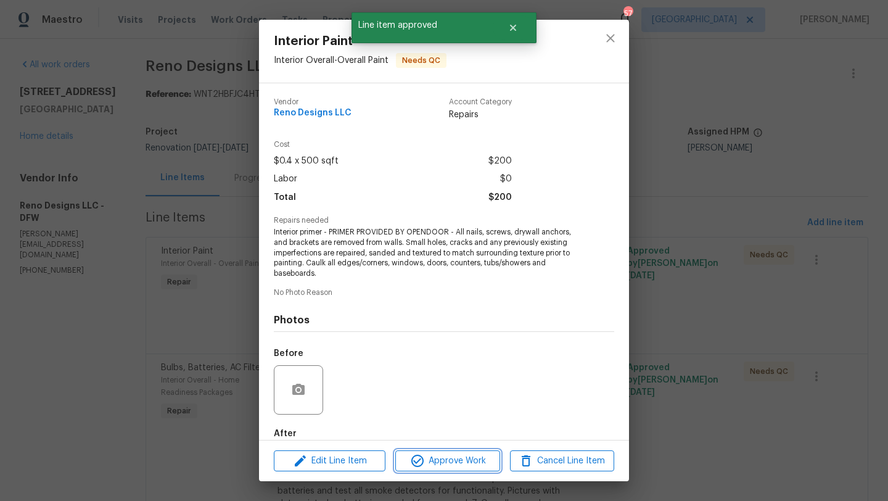
click at [468, 466] on span "Approve Work" at bounding box center [447, 460] width 97 height 15
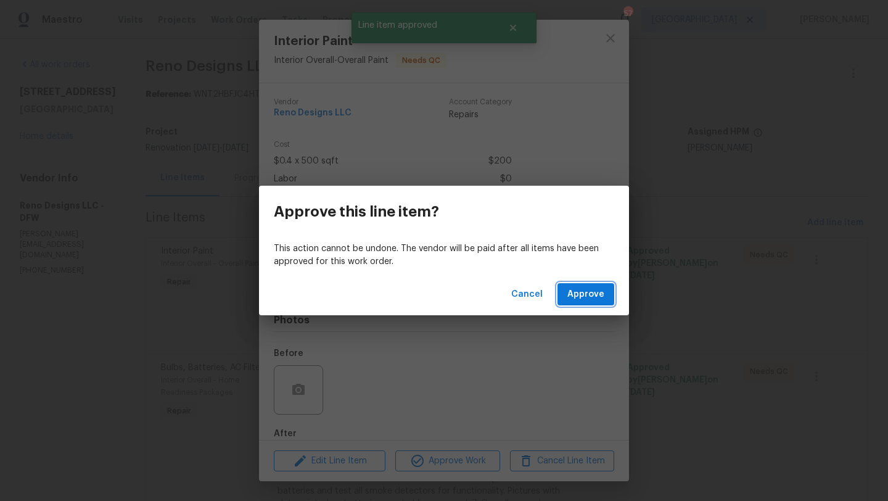
click at [585, 292] on span "Approve" at bounding box center [585, 294] width 37 height 15
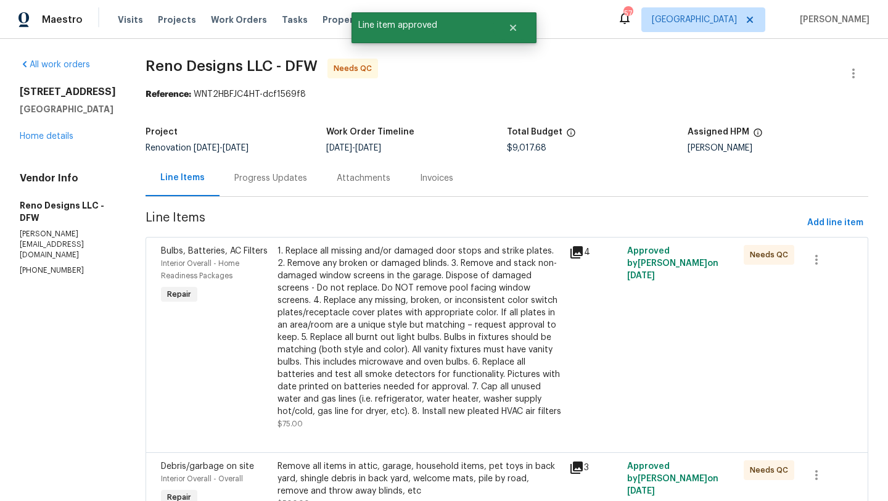
click at [440, 278] on div "1. Replace all missing and/or damaged door stops and strike plates. 2. Remove a…" at bounding box center [420, 331] width 284 height 173
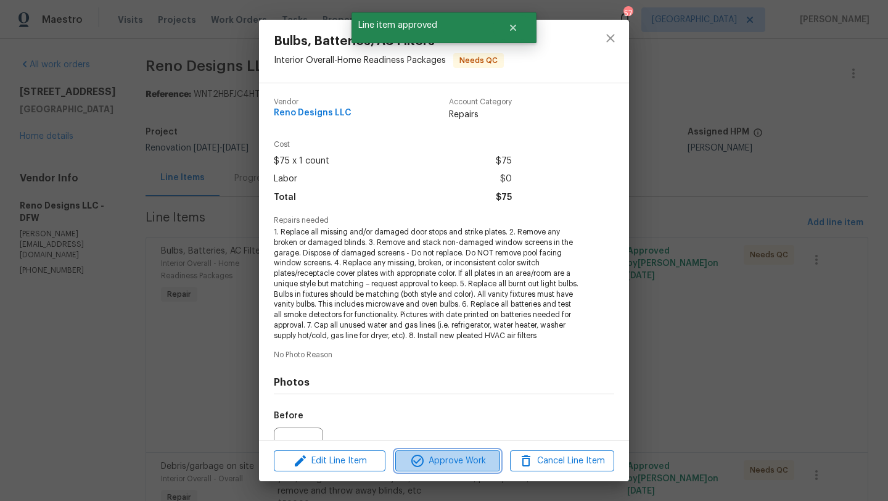
click at [457, 453] on span "Approve Work" at bounding box center [447, 460] width 97 height 15
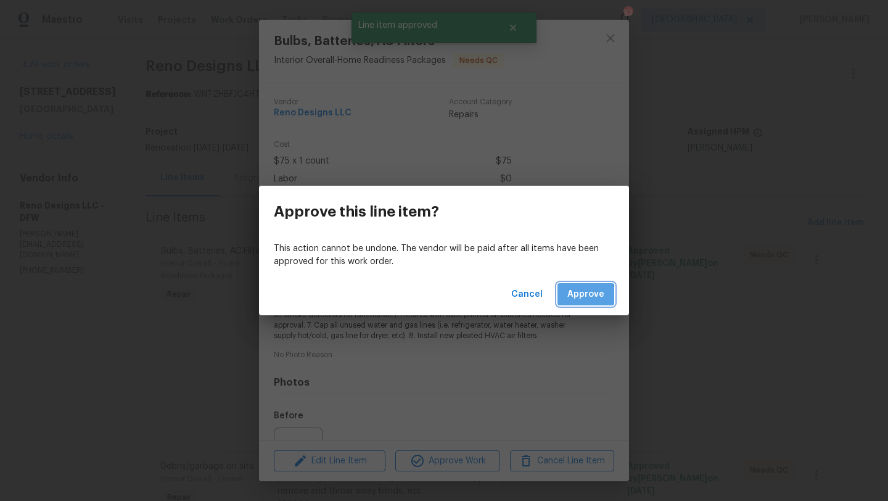
click at [570, 299] on span "Approve" at bounding box center [585, 294] width 37 height 15
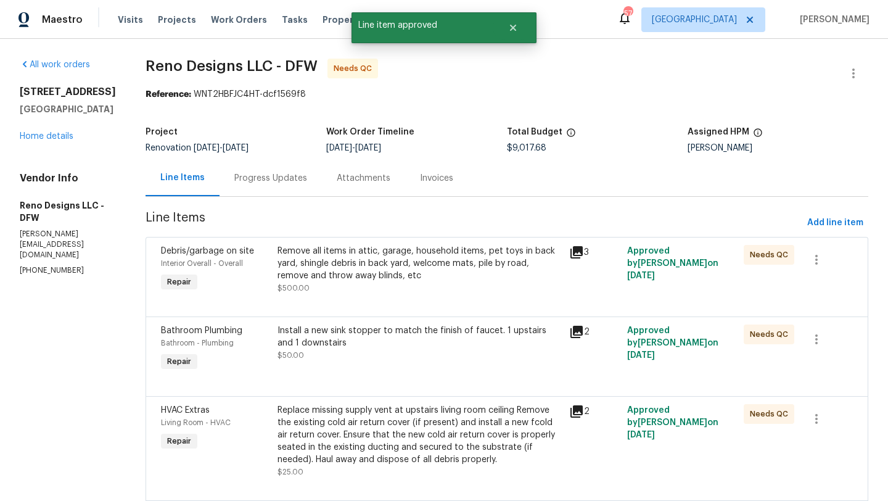
click at [413, 297] on div at bounding box center [507, 301] width 692 height 15
click at [415, 276] on div "Remove all items in attic, garage, household items, pet toys in back yard, shin…" at bounding box center [420, 263] width 284 height 37
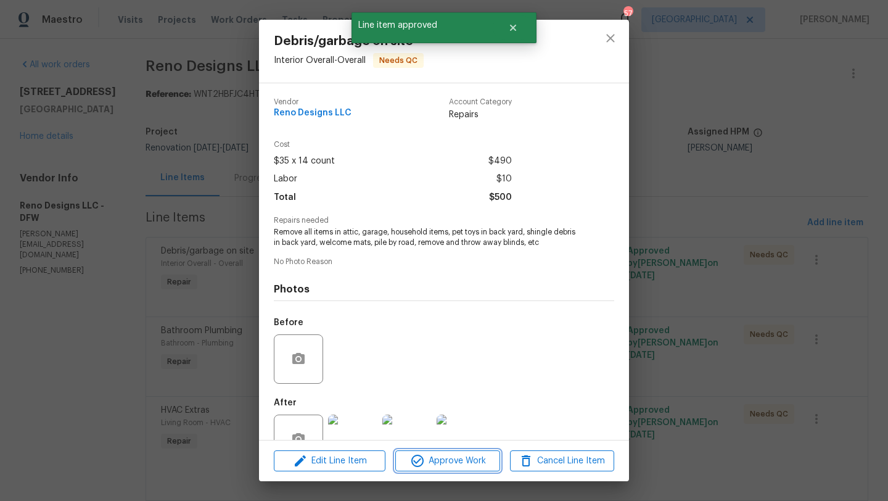
click at [452, 456] on span "Approve Work" at bounding box center [447, 460] width 97 height 15
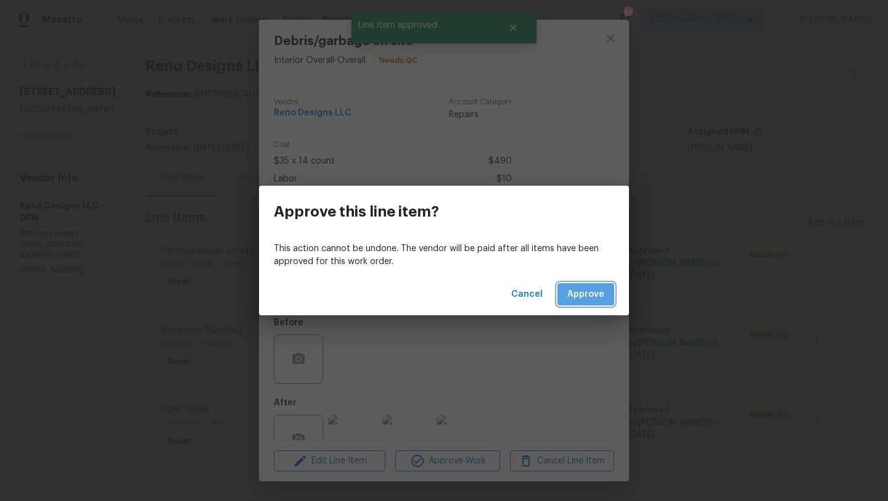
click at [577, 297] on span "Approve" at bounding box center [585, 294] width 37 height 15
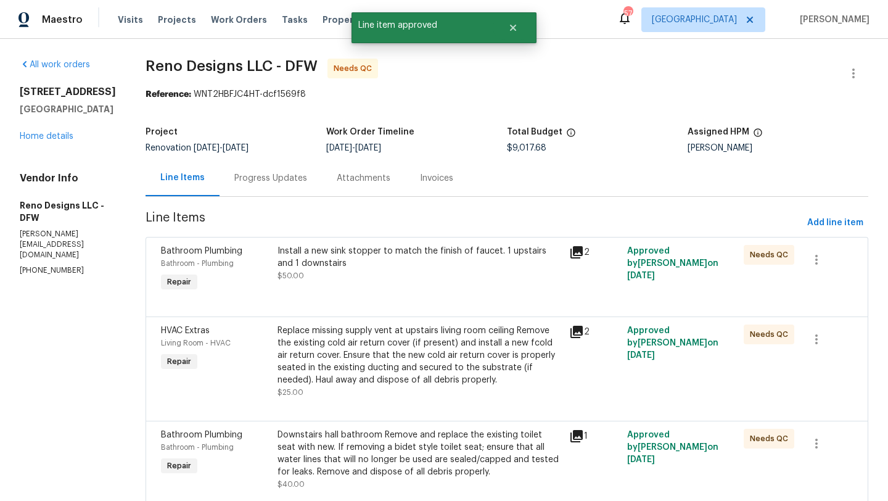
click at [456, 274] on div "Install a new sink stopper to match the finish of faucet. 1 upstairs and 1 down…" at bounding box center [420, 263] width 284 height 37
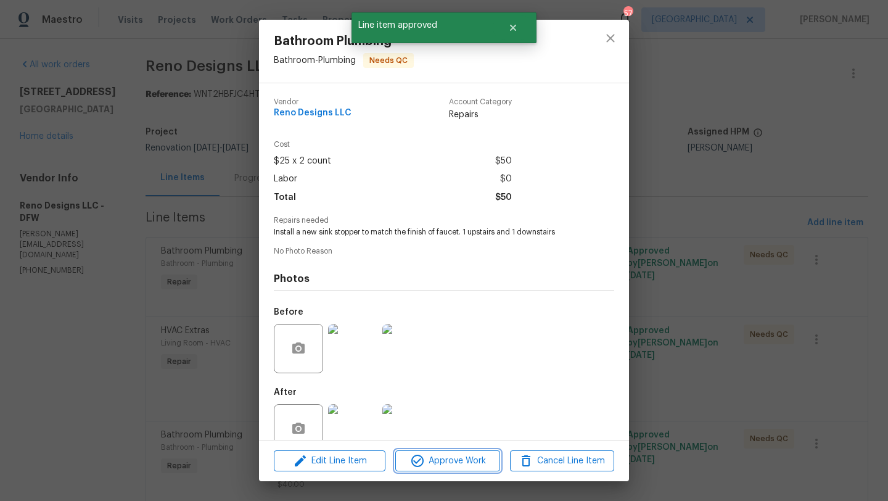
click at [455, 464] on span "Approve Work" at bounding box center [447, 460] width 97 height 15
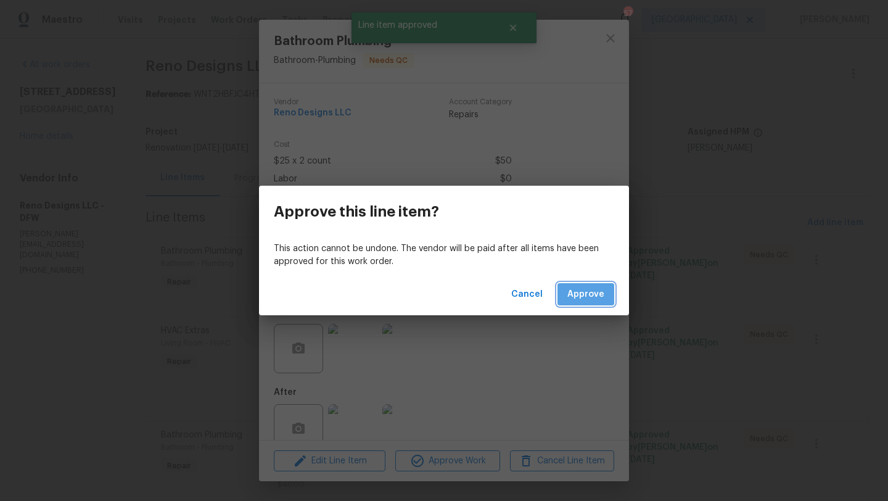
click at [586, 292] on span "Approve" at bounding box center [585, 294] width 37 height 15
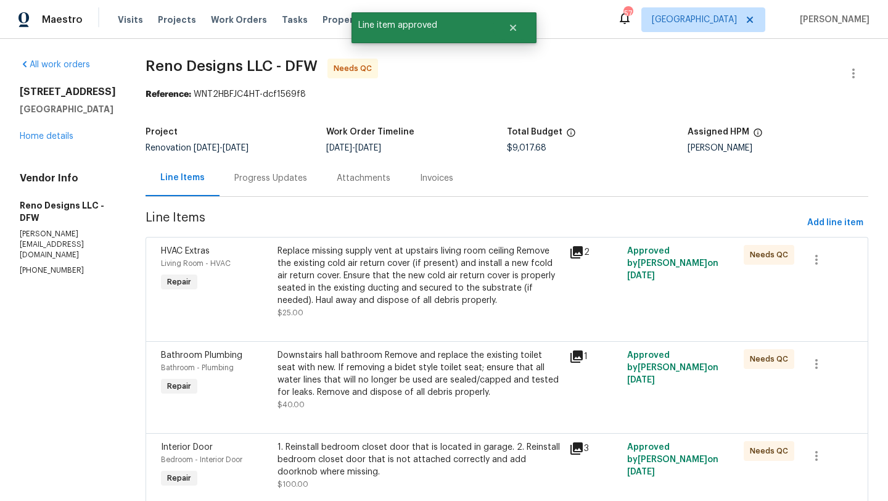
click at [413, 249] on div "Replace missing supply vent at upstairs living room ceiling Remove the existing…" at bounding box center [420, 276] width 284 height 62
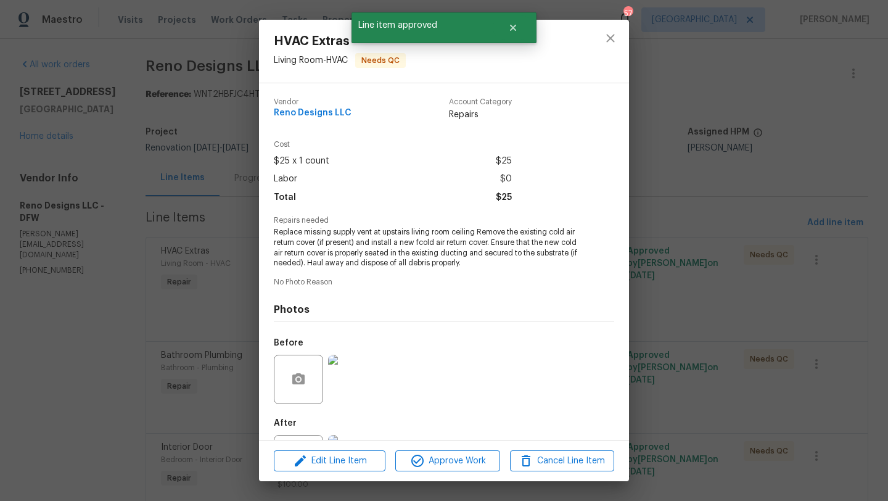
click at [445, 473] on div "Edit Line Item Approve Work Cancel Line Item" at bounding box center [444, 460] width 370 height 41
click at [446, 464] on span "Approve Work" at bounding box center [447, 460] width 97 height 15
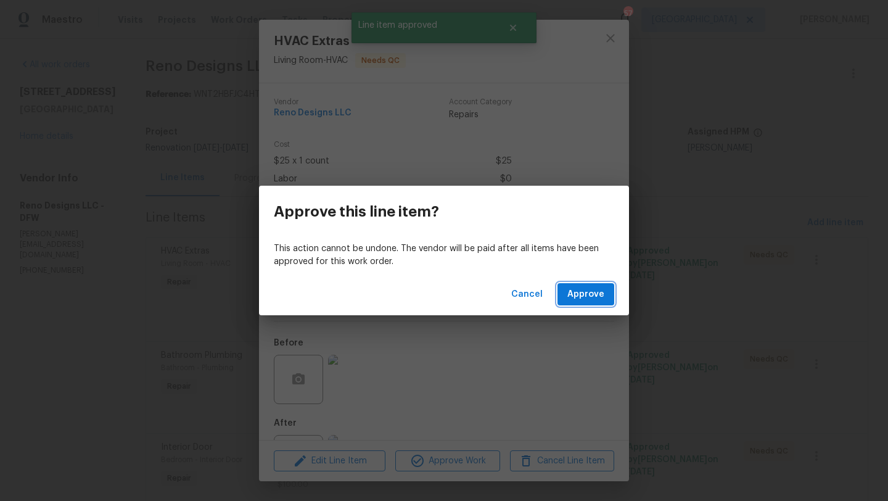
click at [568, 298] on button "Approve" at bounding box center [586, 294] width 57 height 23
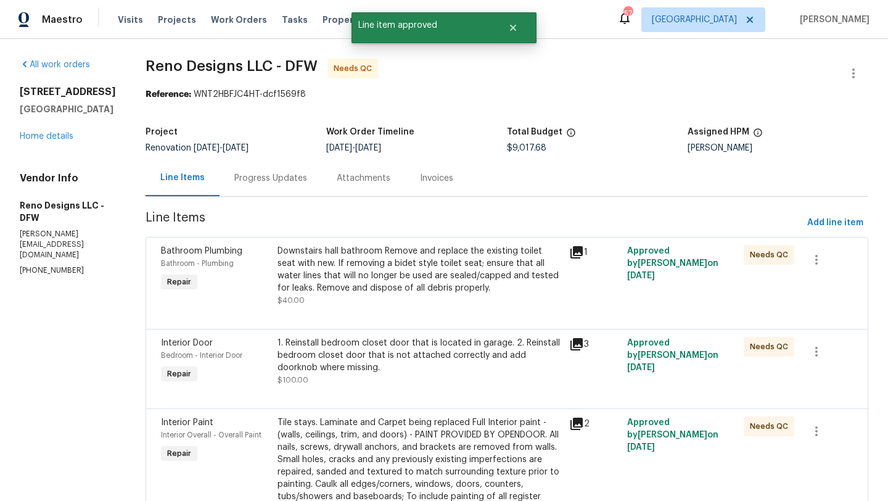
click at [471, 275] on div "Downstairs hall bathroom Remove and replace the existing toilet seat with new. …" at bounding box center [420, 269] width 284 height 49
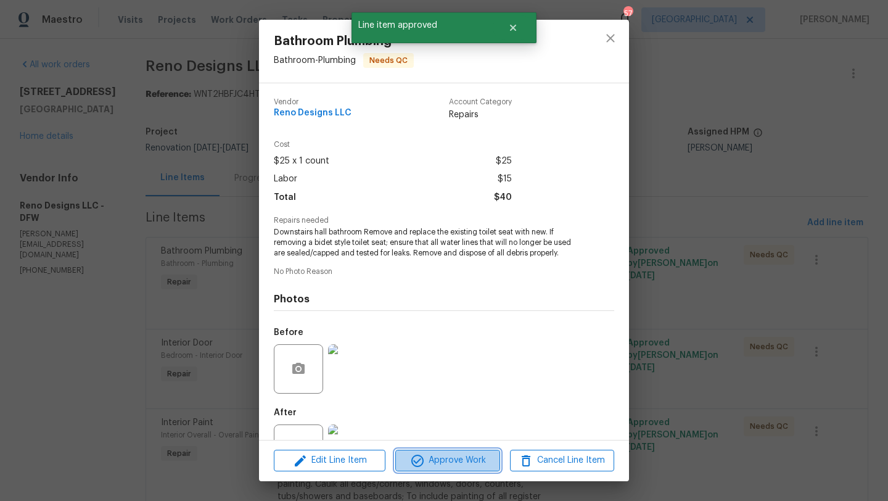
click at [480, 450] on button "Approve Work" at bounding box center [447, 461] width 104 height 22
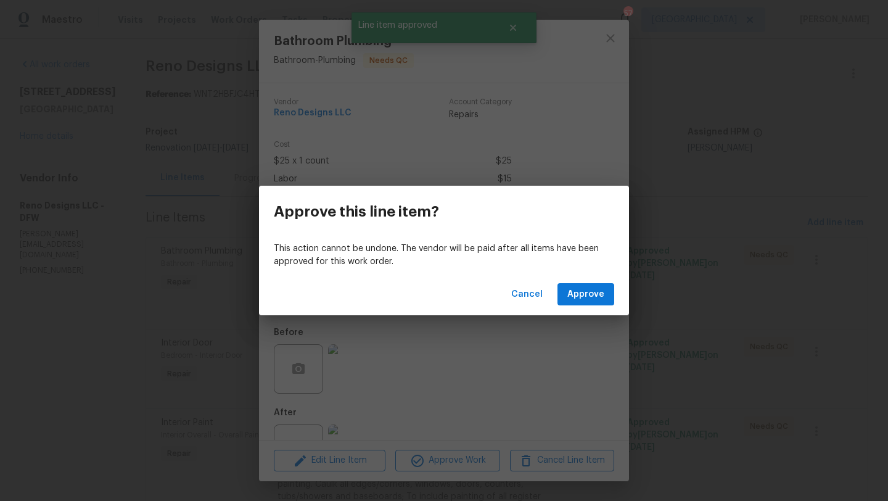
click at [583, 282] on div "Cancel Approve" at bounding box center [444, 294] width 370 height 43
click at [583, 289] on span "Approve" at bounding box center [585, 294] width 37 height 15
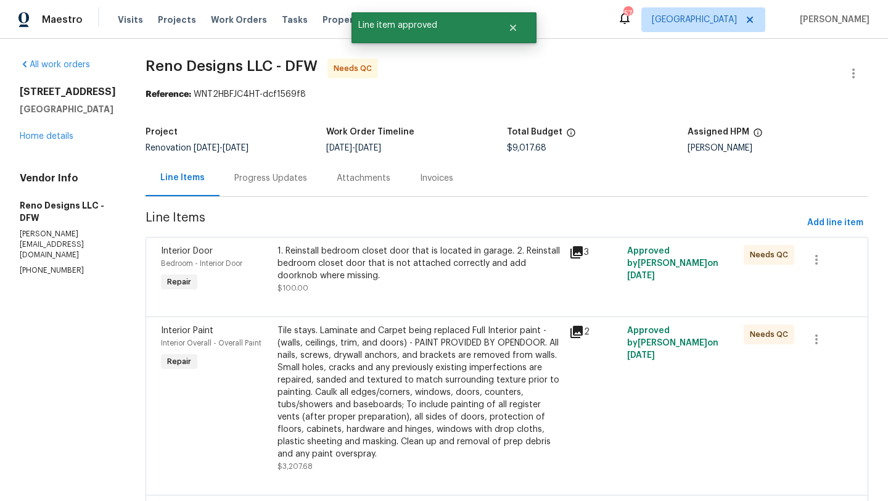
click at [425, 260] on div "1. Reinstall bedroom closet door that is located in garage. 2. Reinstall bedroo…" at bounding box center [420, 263] width 284 height 37
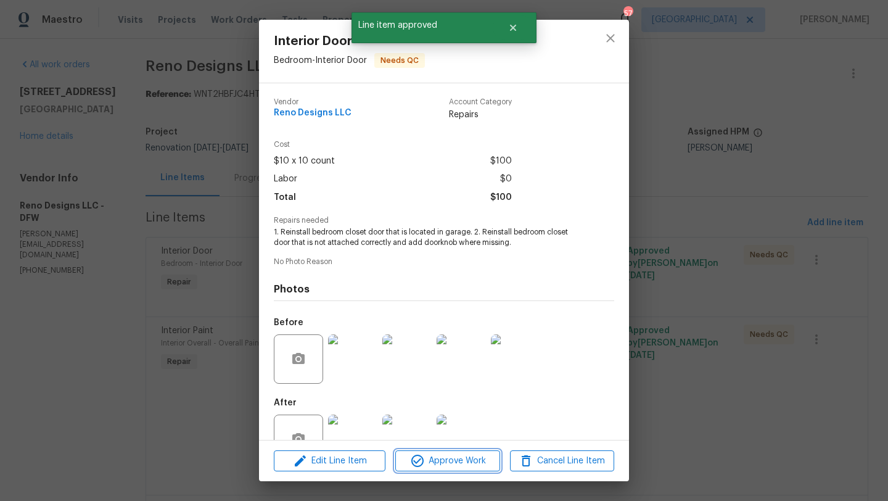
click at [449, 463] on span "Approve Work" at bounding box center [447, 460] width 97 height 15
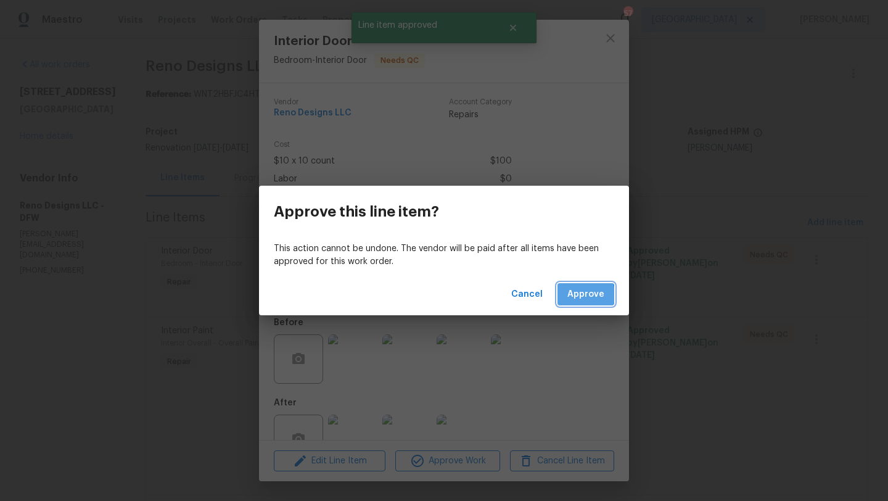
click at [576, 295] on span "Approve" at bounding box center [585, 294] width 37 height 15
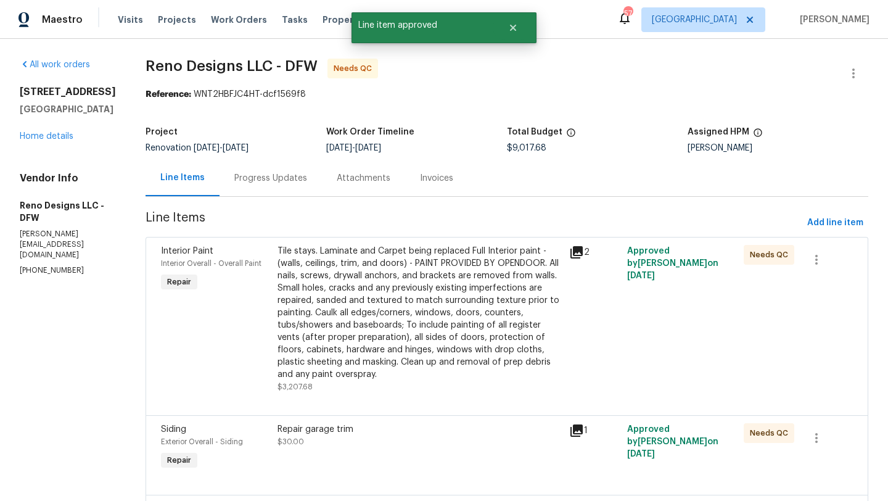
click at [460, 283] on div "Tile stays. Laminate and Carpet being replaced Full Interior paint - (walls, ce…" at bounding box center [420, 313] width 284 height 136
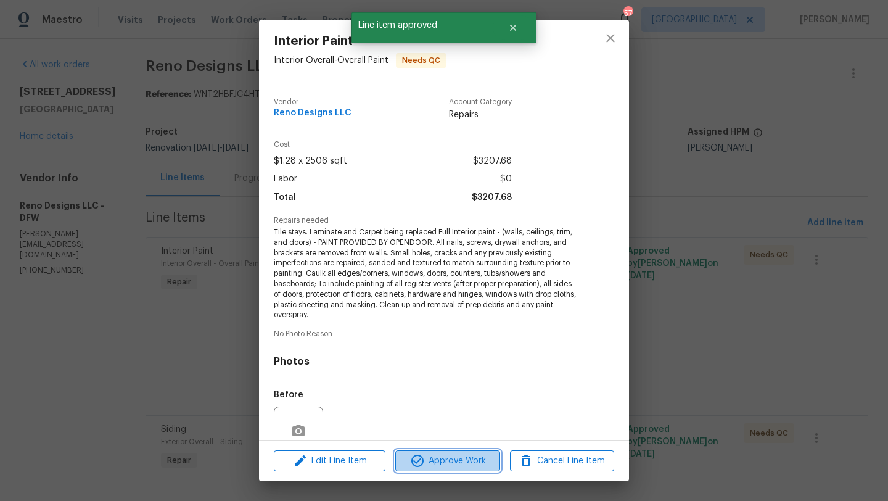
click at [461, 460] on span "Approve Work" at bounding box center [447, 460] width 97 height 15
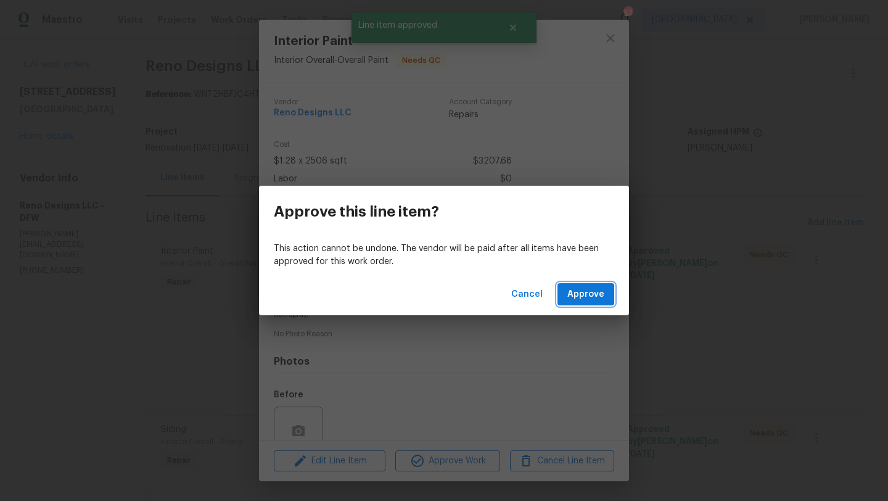
click at [573, 297] on span "Approve" at bounding box center [585, 294] width 37 height 15
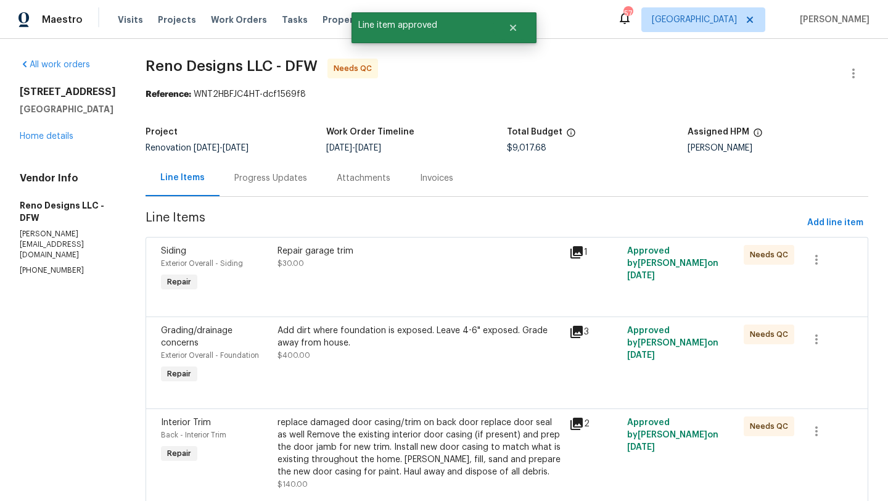
click at [424, 273] on div "Repair garage trim $30.00" at bounding box center [420, 269] width 292 height 57
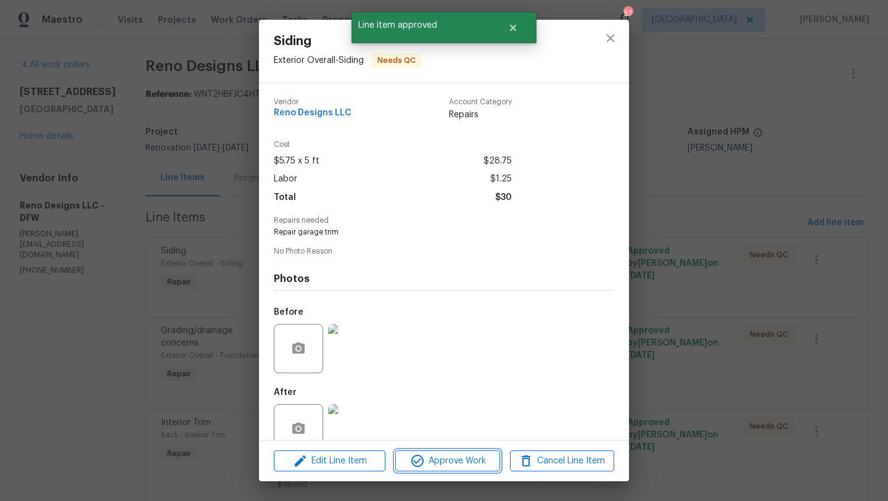
click at [458, 460] on span "Approve Work" at bounding box center [447, 460] width 97 height 15
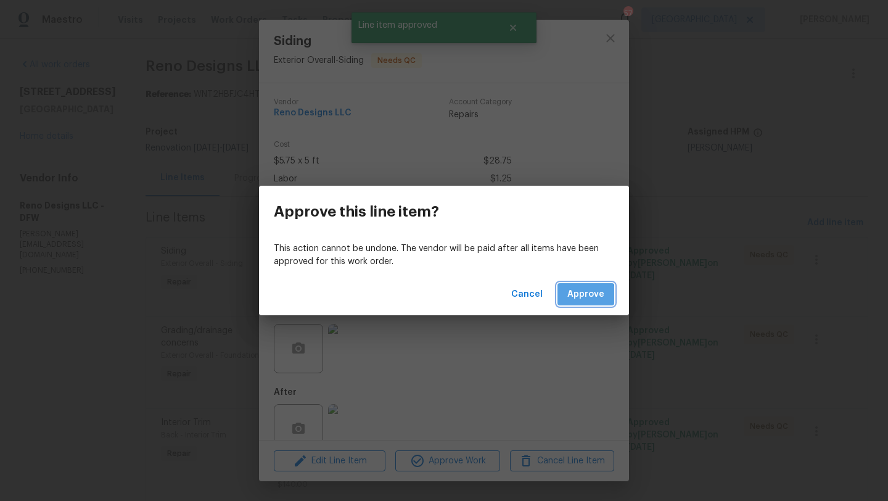
click at [580, 296] on span "Approve" at bounding box center [585, 294] width 37 height 15
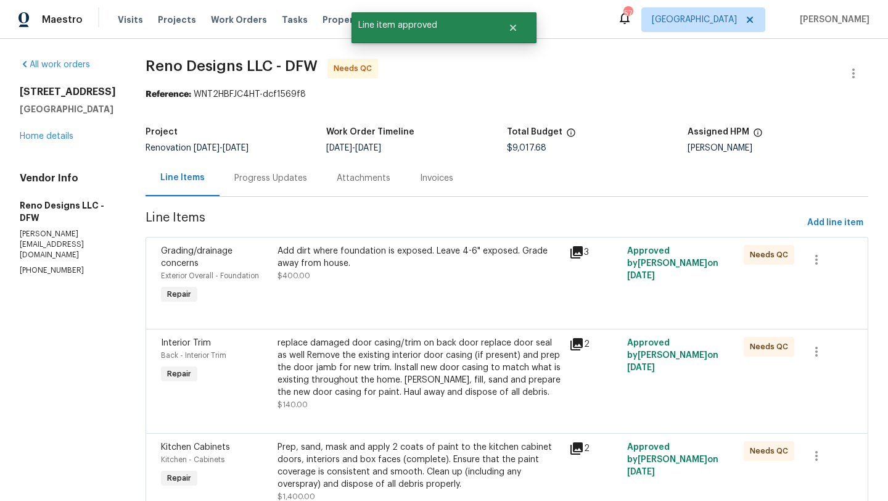
click at [451, 287] on div "Add dirt where foundation is exposed. Leave 4-6" exposed. Grade away from house…" at bounding box center [420, 275] width 292 height 69
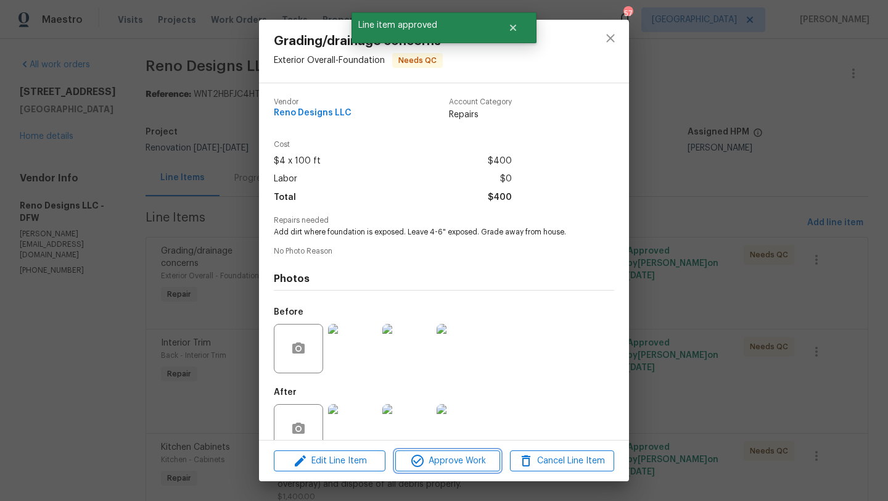
click at [460, 466] on span "Approve Work" at bounding box center [447, 460] width 97 height 15
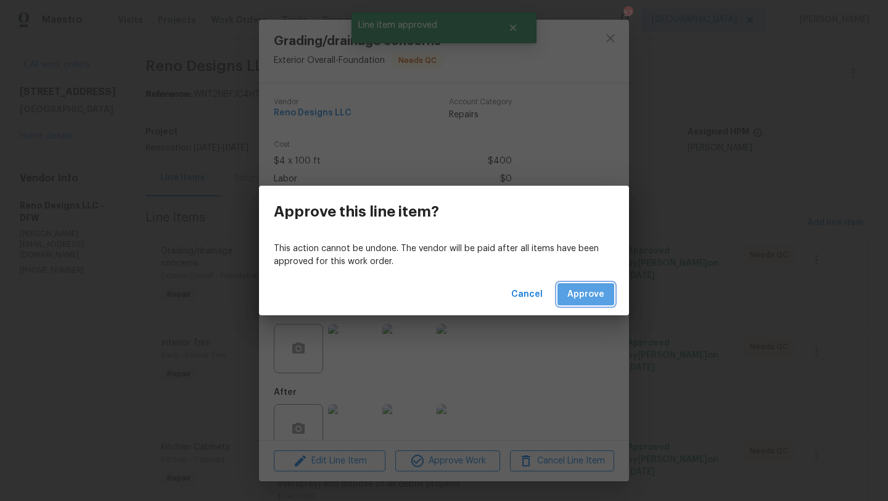
click at [581, 303] on button "Approve" at bounding box center [586, 294] width 57 height 23
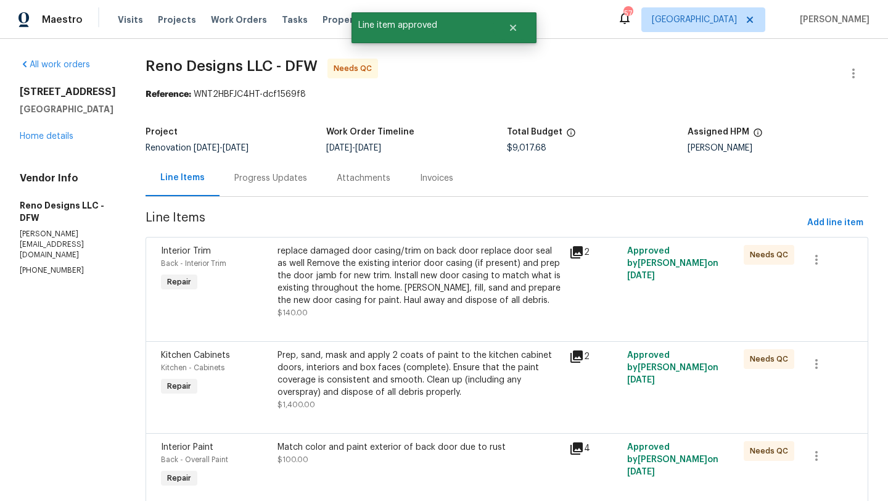
click at [401, 253] on div "replace damaged door casing/trim on back door replace door seal as well Remove …" at bounding box center [420, 276] width 284 height 62
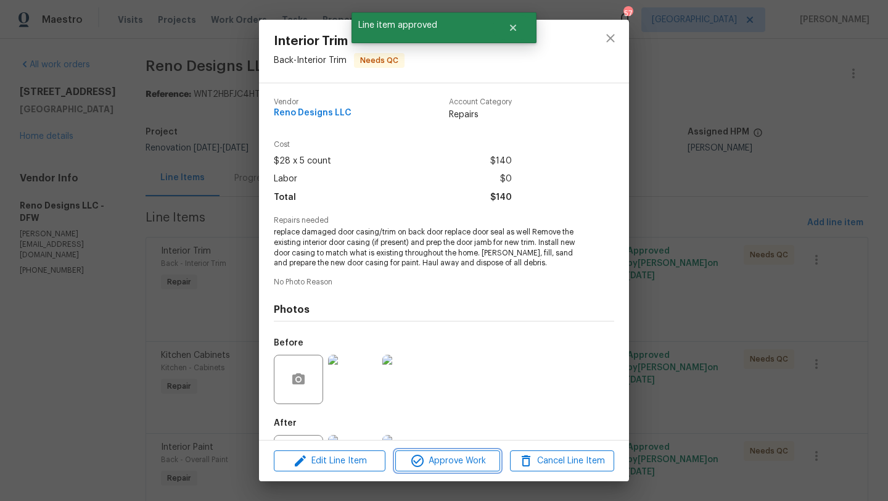
click at [443, 461] on span "Approve Work" at bounding box center [447, 460] width 97 height 15
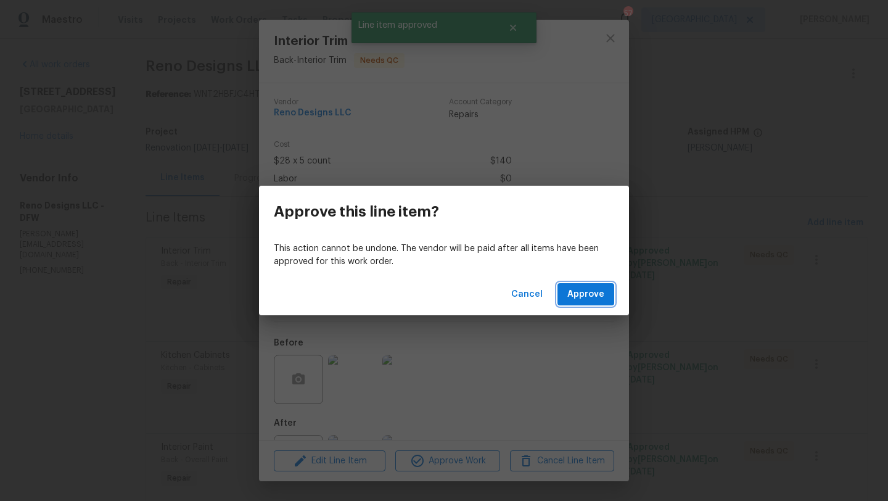
click at [574, 301] on span "Approve" at bounding box center [585, 294] width 37 height 15
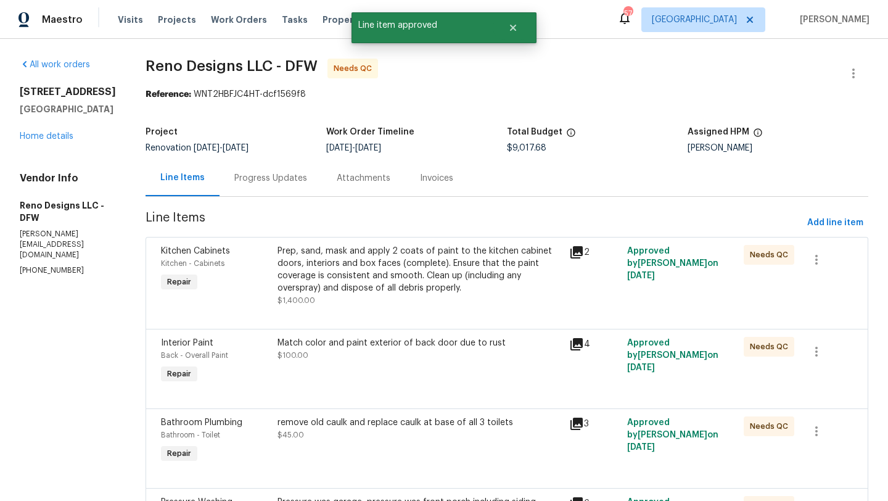
click at [438, 286] on div "Prep, sand, mask and apply 2 coats of paint to the kitchen cabinet doors, inter…" at bounding box center [420, 269] width 284 height 49
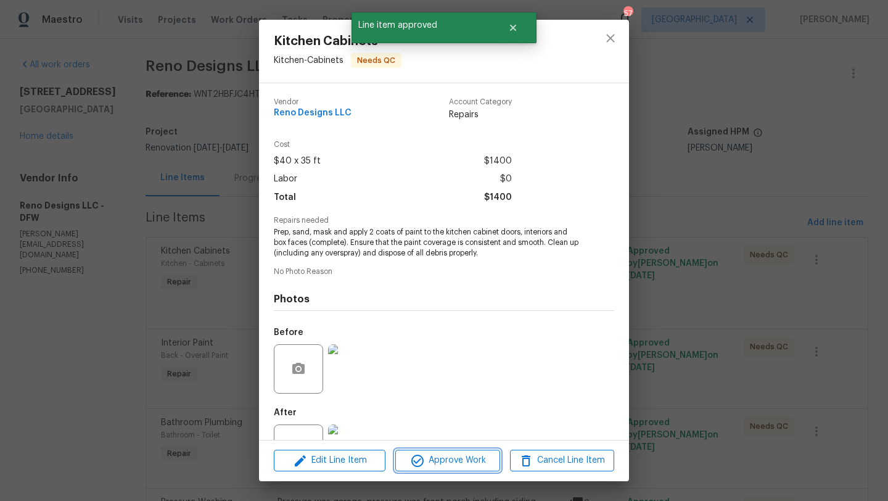
click at [452, 460] on span "Approve Work" at bounding box center [447, 460] width 97 height 15
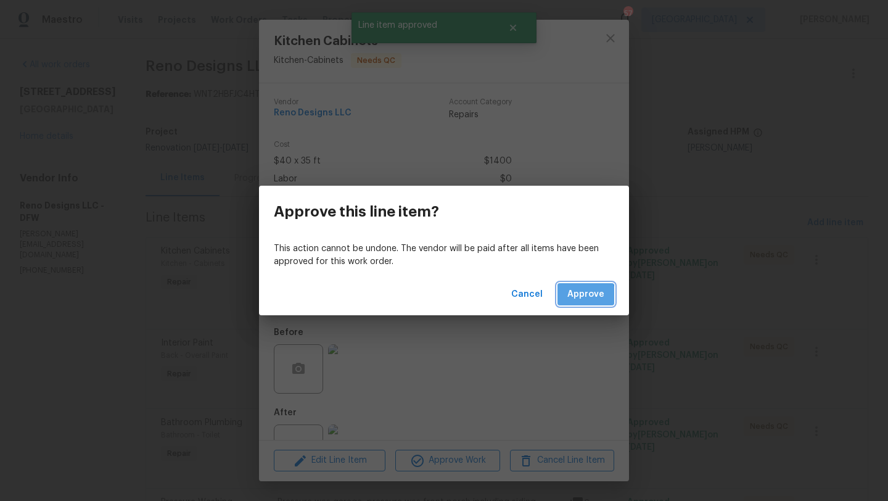
click at [571, 298] on span "Approve" at bounding box center [585, 294] width 37 height 15
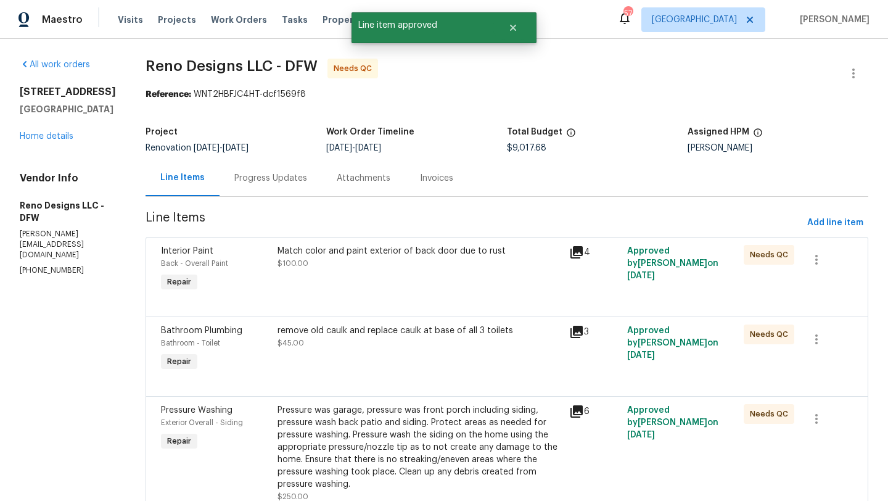
click at [420, 266] on div "Match color and paint exterior of back door due to rust $100.00" at bounding box center [420, 257] width 284 height 25
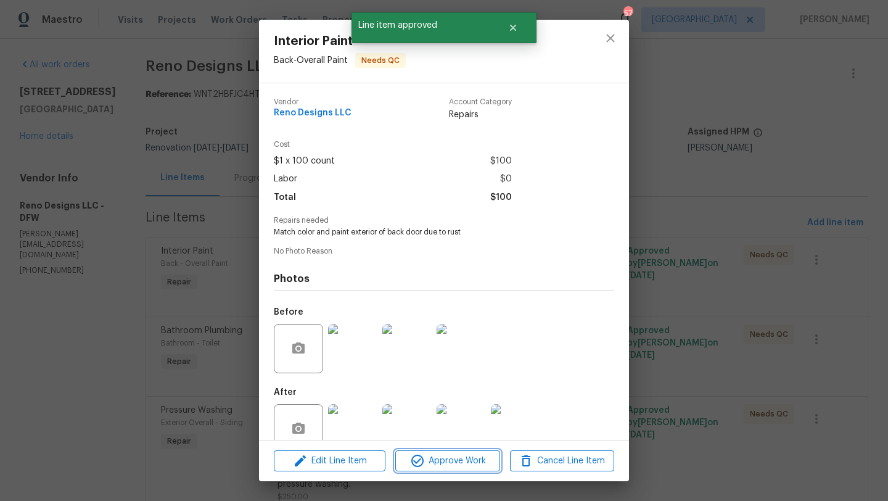
click at [444, 460] on span "Approve Work" at bounding box center [447, 460] width 97 height 15
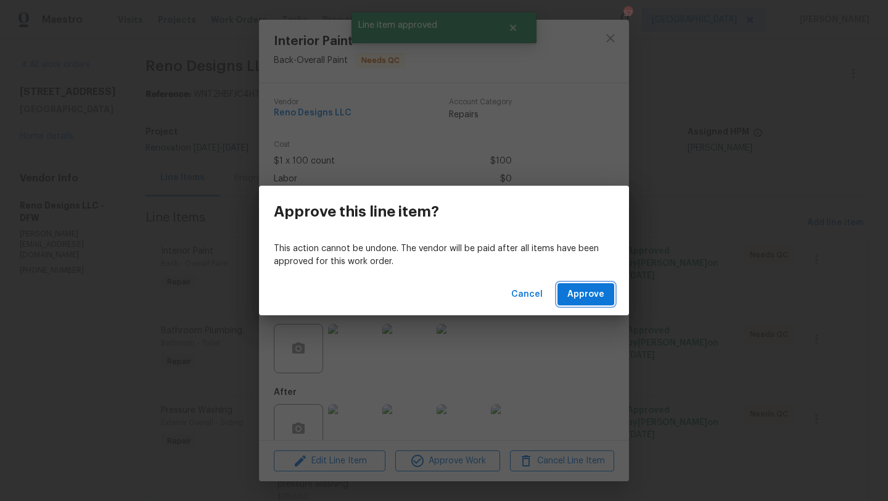
click at [585, 289] on span "Approve" at bounding box center [585, 294] width 37 height 15
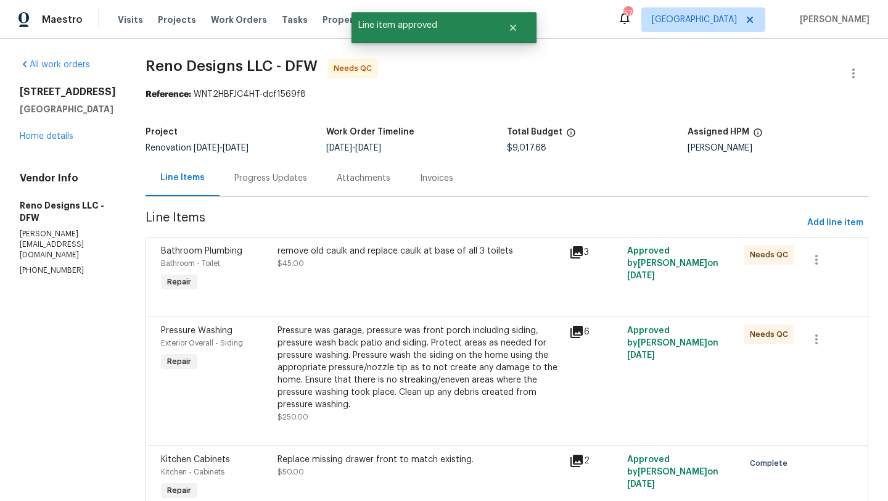
click at [447, 282] on div "remove old caulk and replace caulk at base of all 3 toilets $45.00" at bounding box center [420, 269] width 292 height 57
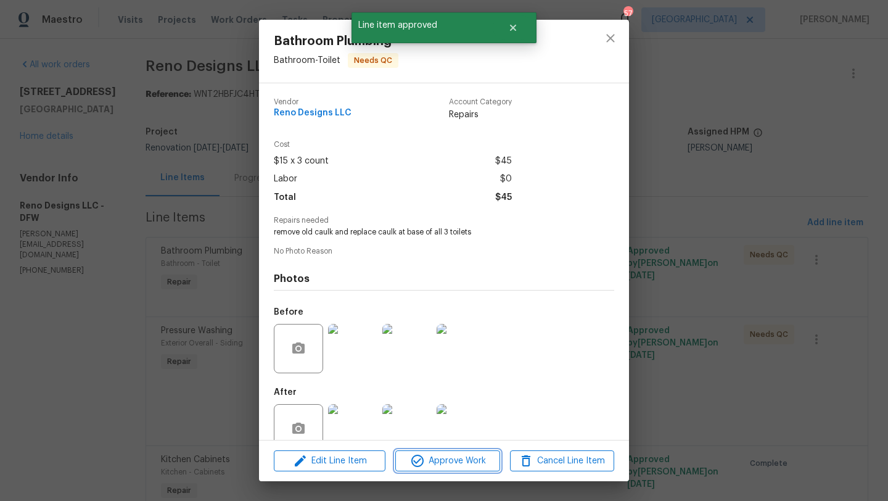
click at [446, 455] on span "Approve Work" at bounding box center [447, 460] width 97 height 15
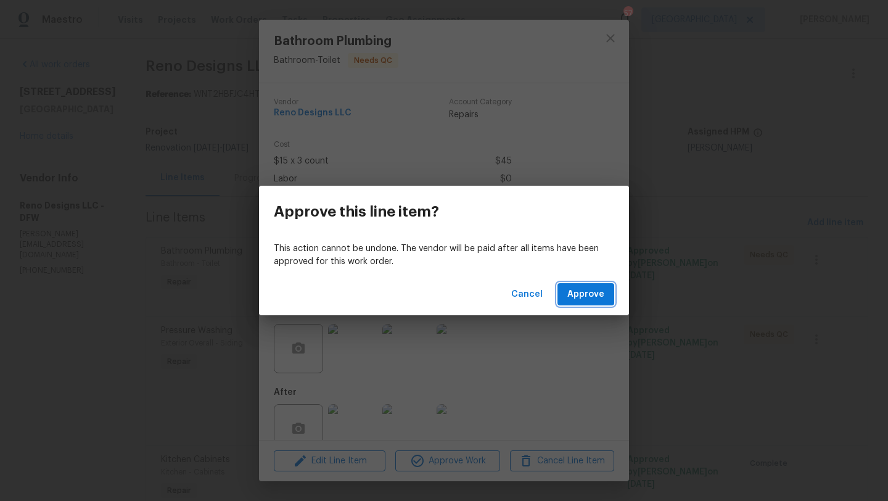
click at [572, 287] on span "Approve" at bounding box center [585, 294] width 37 height 15
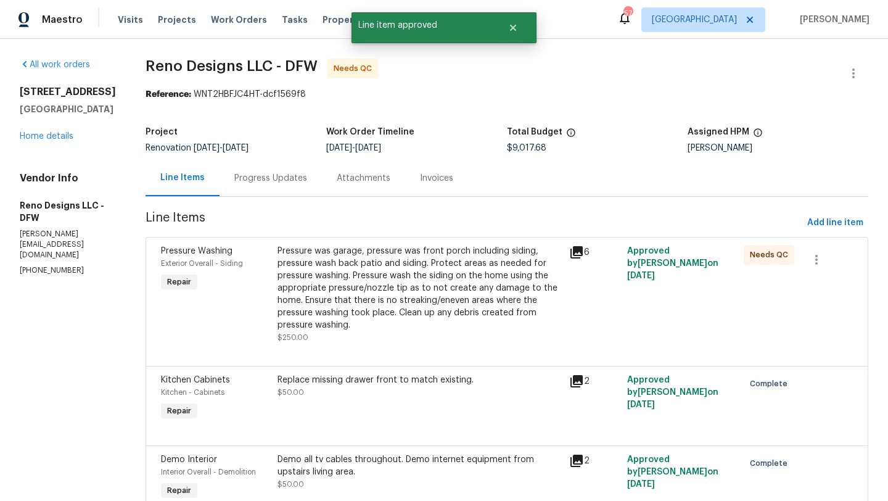
click at [419, 269] on div "Pressure was garage, pressure was front porch including siding, pressure wash b…" at bounding box center [420, 288] width 284 height 86
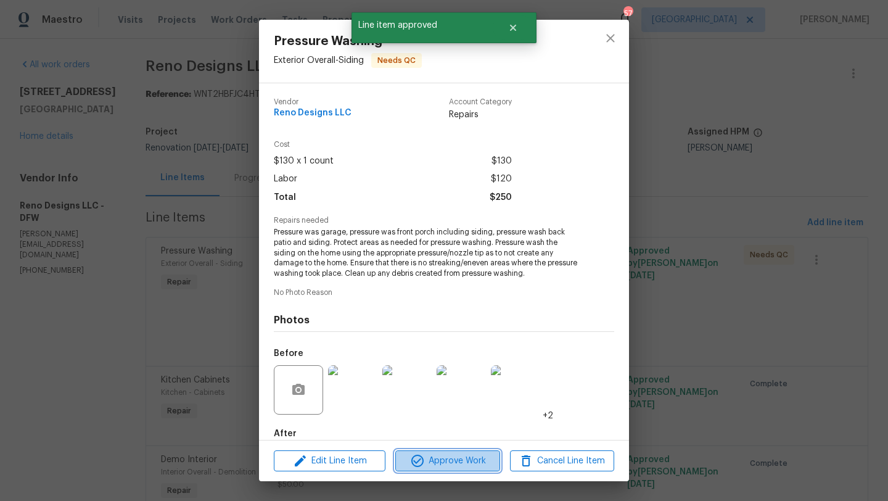
click at [426, 457] on span "Approve Work" at bounding box center [447, 460] width 97 height 15
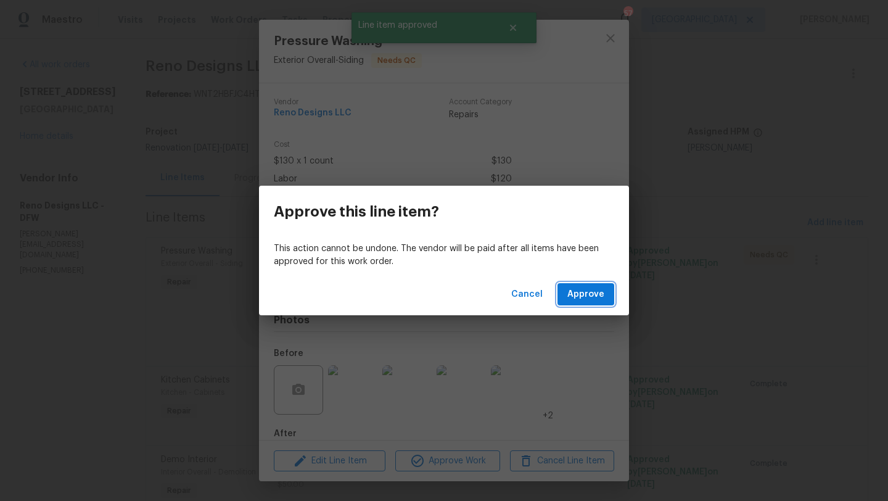
click at [582, 299] on span "Approve" at bounding box center [585, 294] width 37 height 15
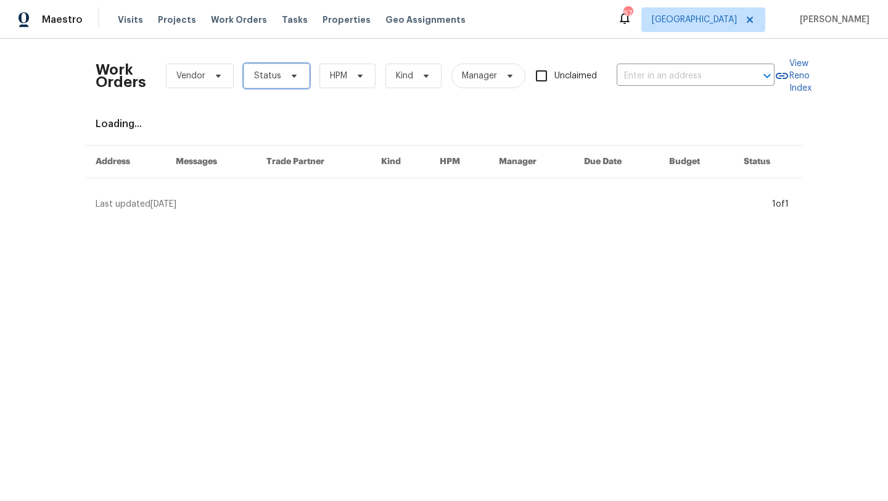
click at [279, 74] on span "Status" at bounding box center [277, 76] width 66 height 25
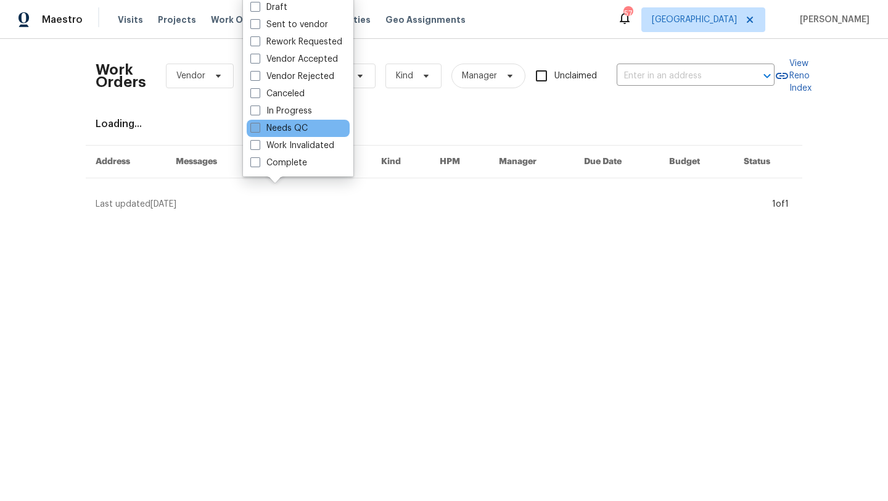
click at [287, 130] on label "Needs QC" at bounding box center [278, 128] width 57 height 12
click at [258, 130] on input "Needs QC" at bounding box center [254, 126] width 8 height 8
checkbox input "true"
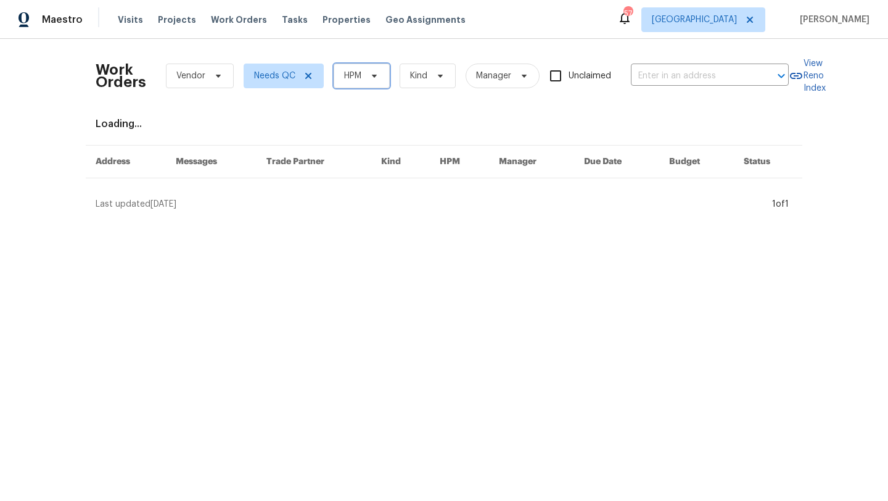
click at [368, 68] on span "HPM" at bounding box center [362, 76] width 56 height 25
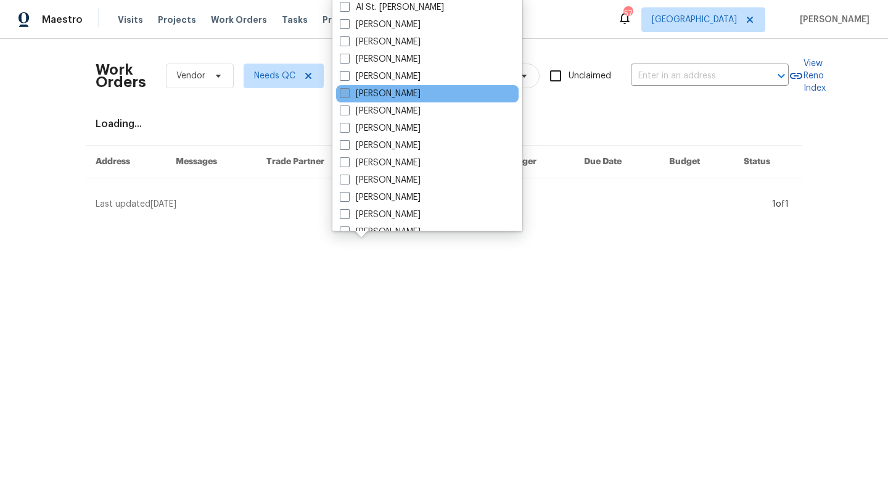
click at [371, 91] on label "[PERSON_NAME]" at bounding box center [380, 94] width 81 height 12
click at [348, 91] on input "[PERSON_NAME]" at bounding box center [344, 92] width 8 height 8
checkbox input "true"
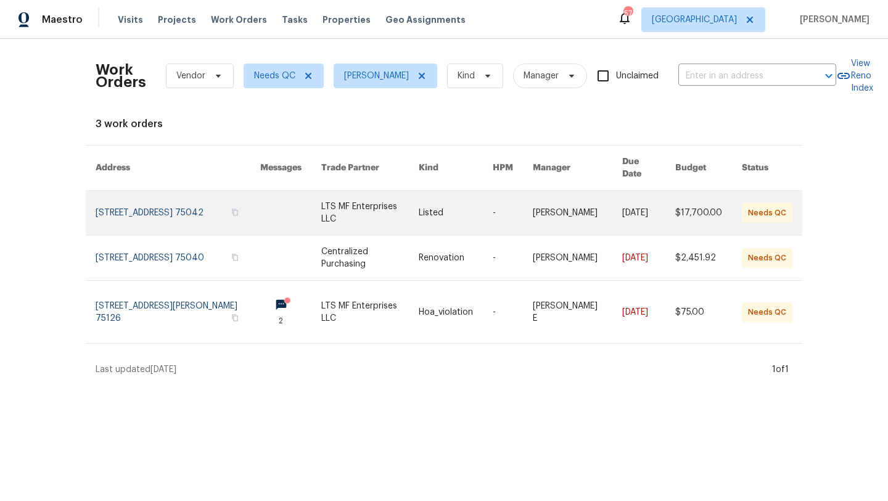
click at [360, 192] on link at bounding box center [369, 213] width 97 height 44
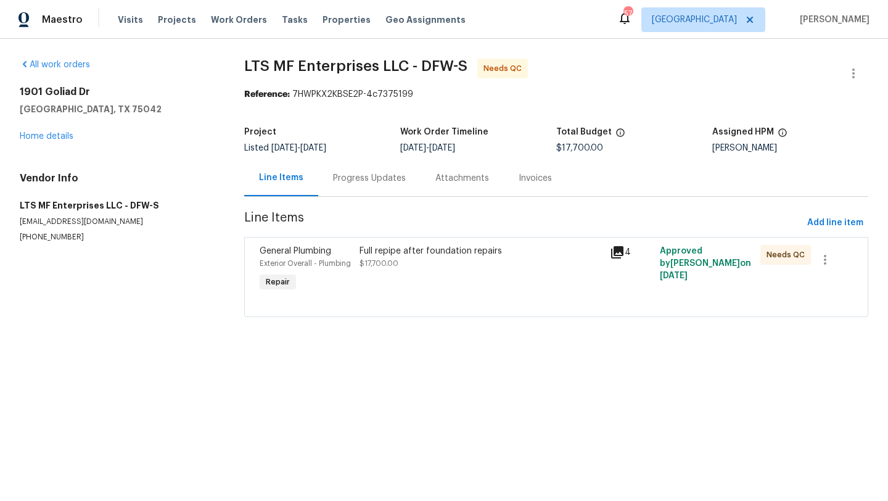
click at [429, 260] on div "Full repipe after foundation repairs $17,700.00" at bounding box center [481, 257] width 243 height 25
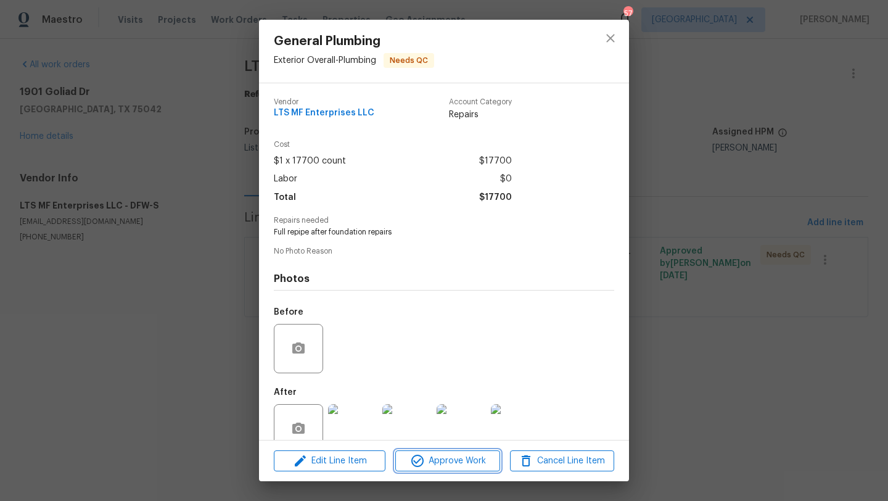
click at [456, 460] on span "Approve Work" at bounding box center [447, 460] width 97 height 15
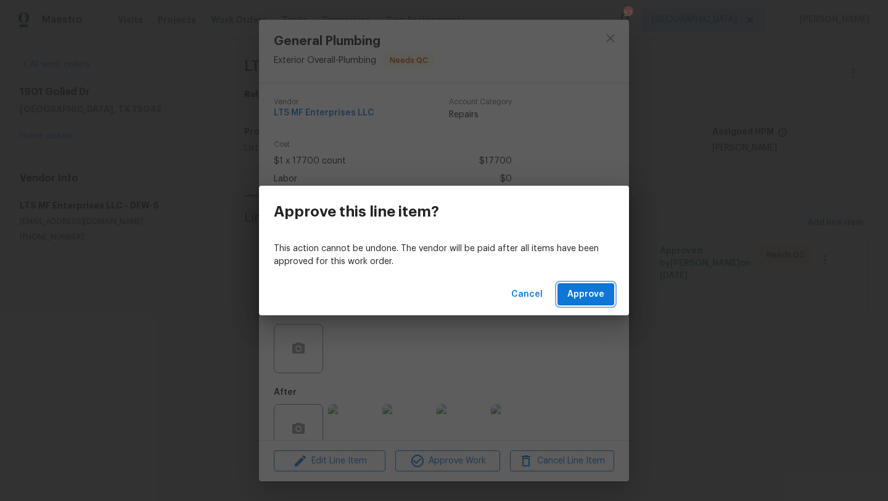
click at [578, 302] on button "Approve" at bounding box center [586, 294] width 57 height 23
